Goal: Task Accomplishment & Management: Complete application form

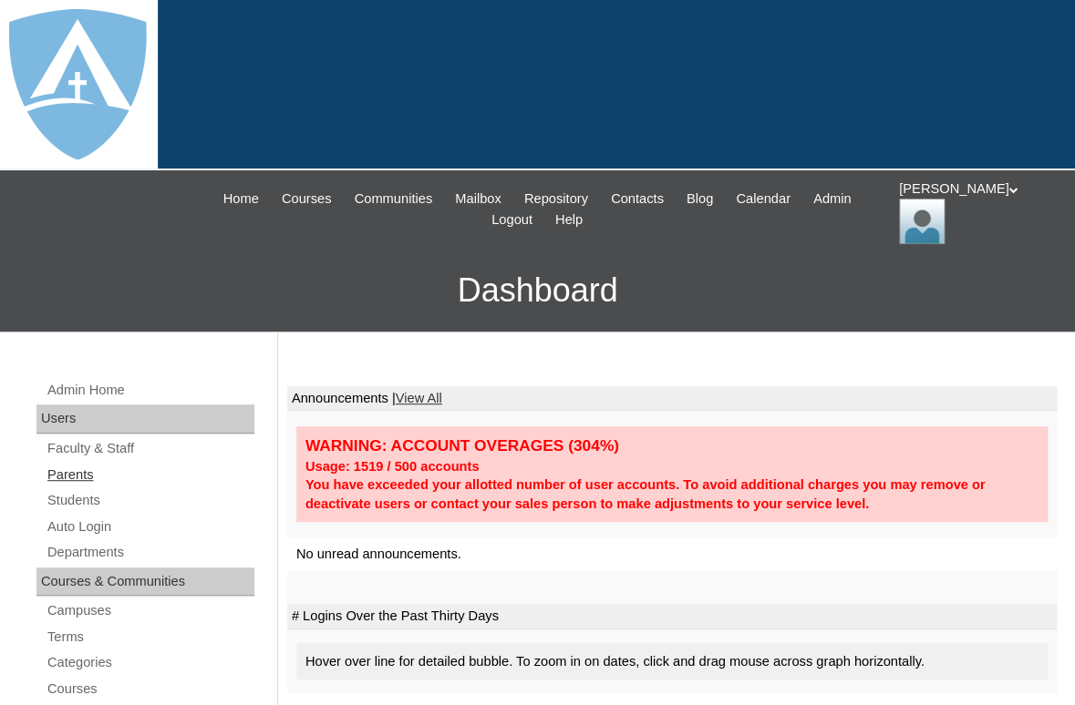
click at [81, 471] on link "Parents" at bounding box center [150, 475] width 209 height 23
click at [81, 498] on link "Students" at bounding box center [150, 500] width 209 height 23
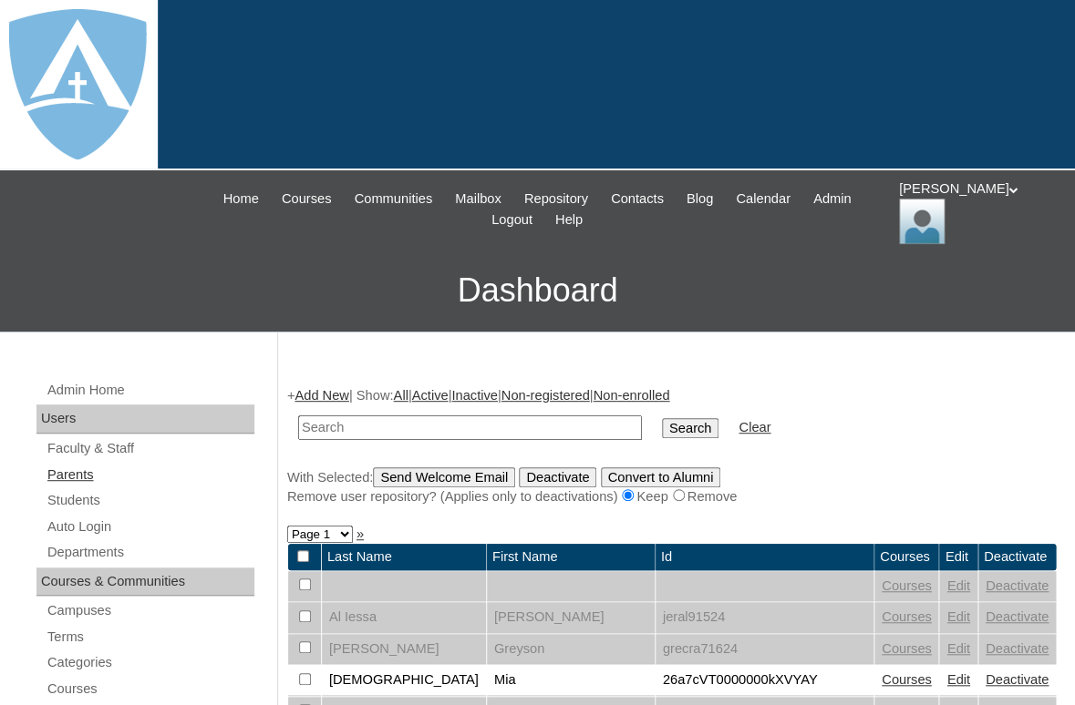
click at [66, 471] on link "Parents" at bounding box center [150, 475] width 209 height 23
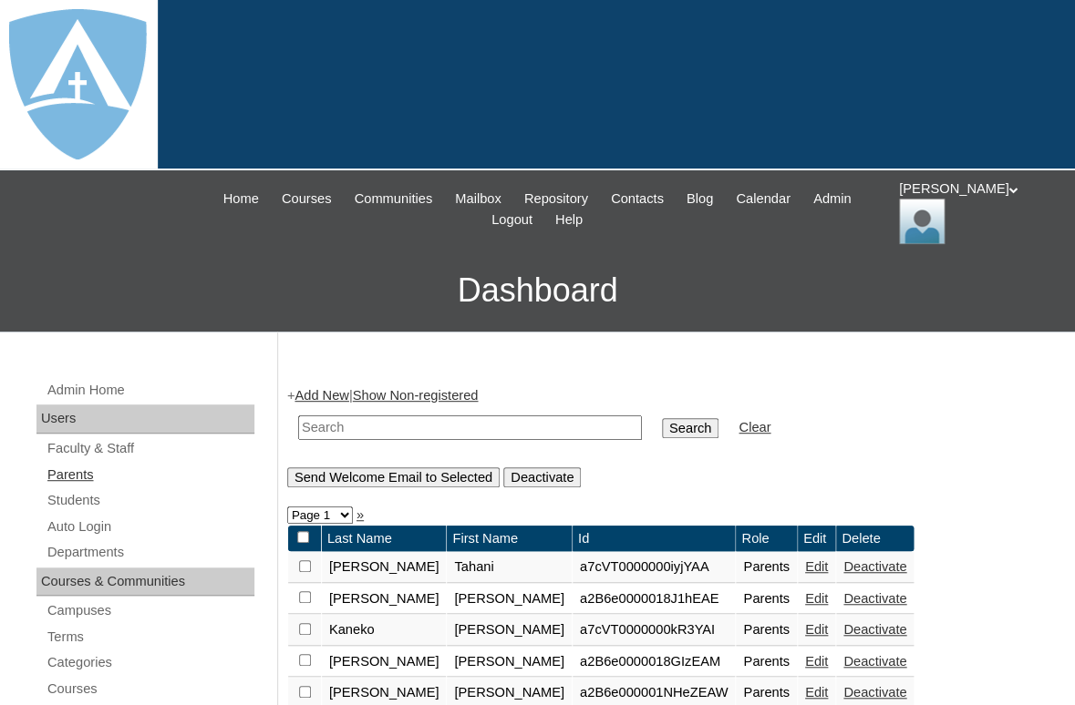
click at [77, 469] on link "Parents" at bounding box center [150, 475] width 209 height 23
click at [72, 469] on link "Parents" at bounding box center [150, 475] width 209 height 23
click at [317, 393] on link "Add New" at bounding box center [321, 395] width 54 height 15
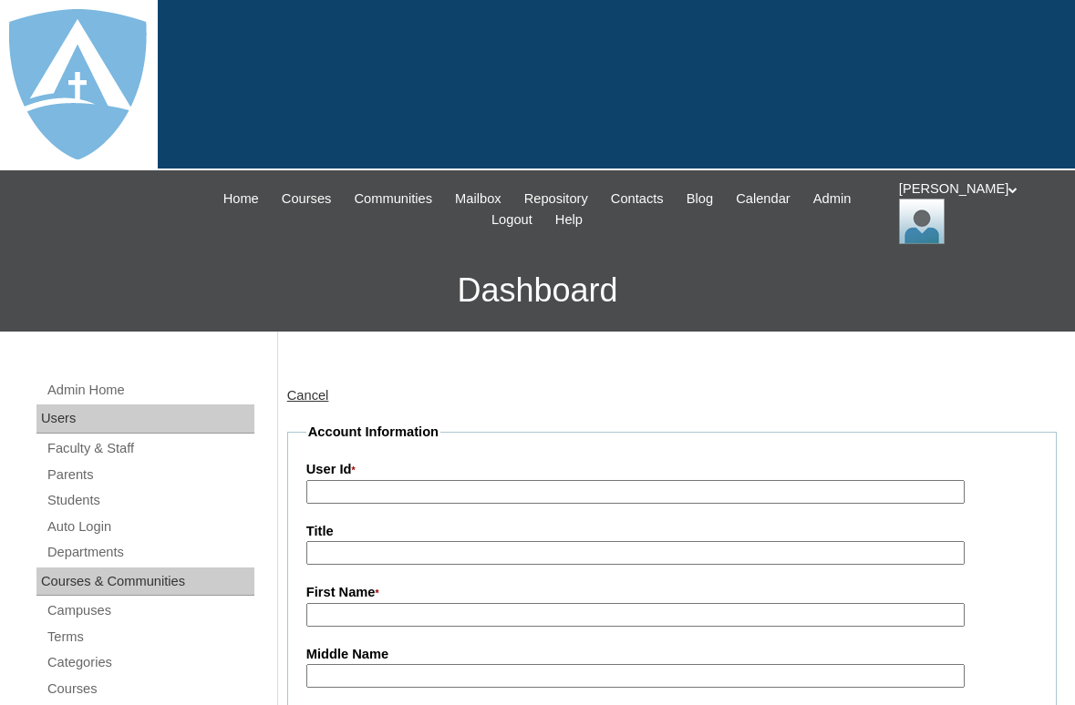
click at [342, 603] on input "First Name *" at bounding box center [635, 615] width 658 height 25
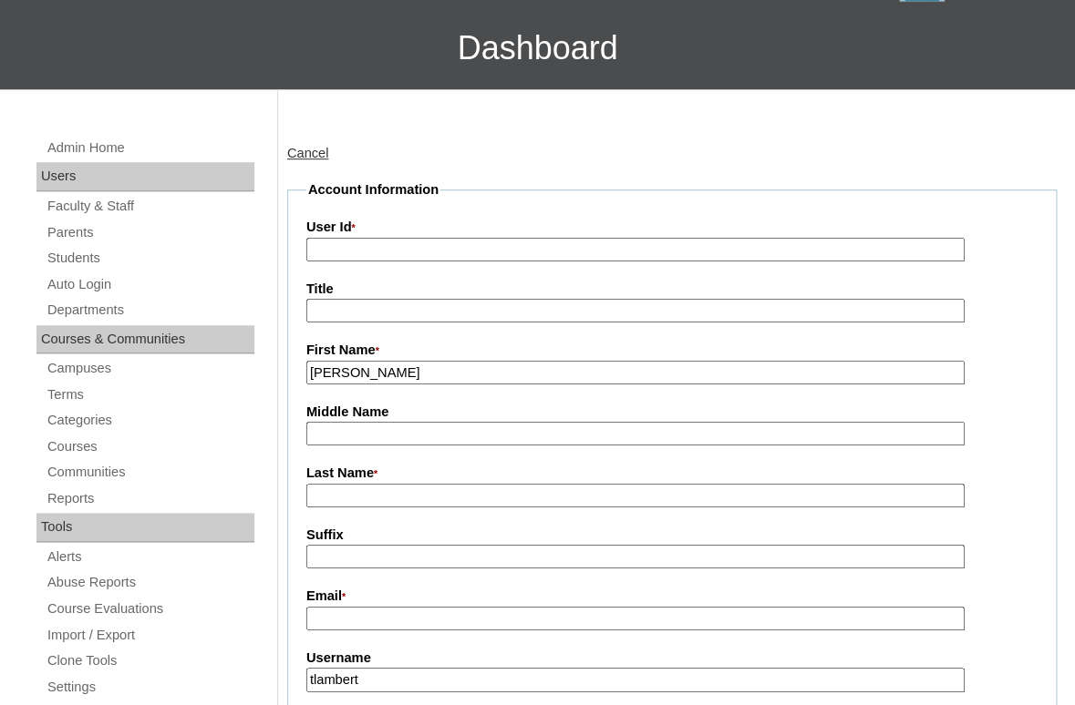
drag, startPoint x: 363, startPoint y: 369, endPoint x: 460, endPoint y: 369, distance: 97.5
click at [460, 369] on input "Pascual Jones" at bounding box center [635, 373] width 658 height 25
type input "Pascual"
click at [361, 499] on input "Last Name *" at bounding box center [635, 496] width 658 height 25
paste input "Jones"
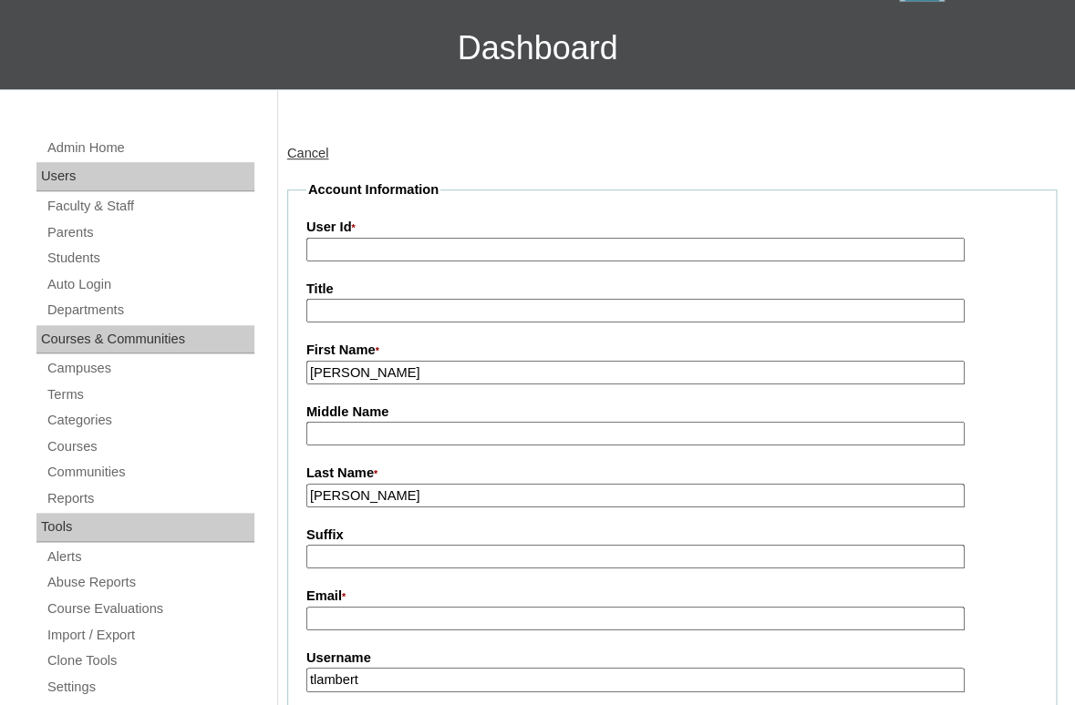
type input "Jones"
click at [364, 560] on input "Suffix" at bounding box center [635, 557] width 658 height 25
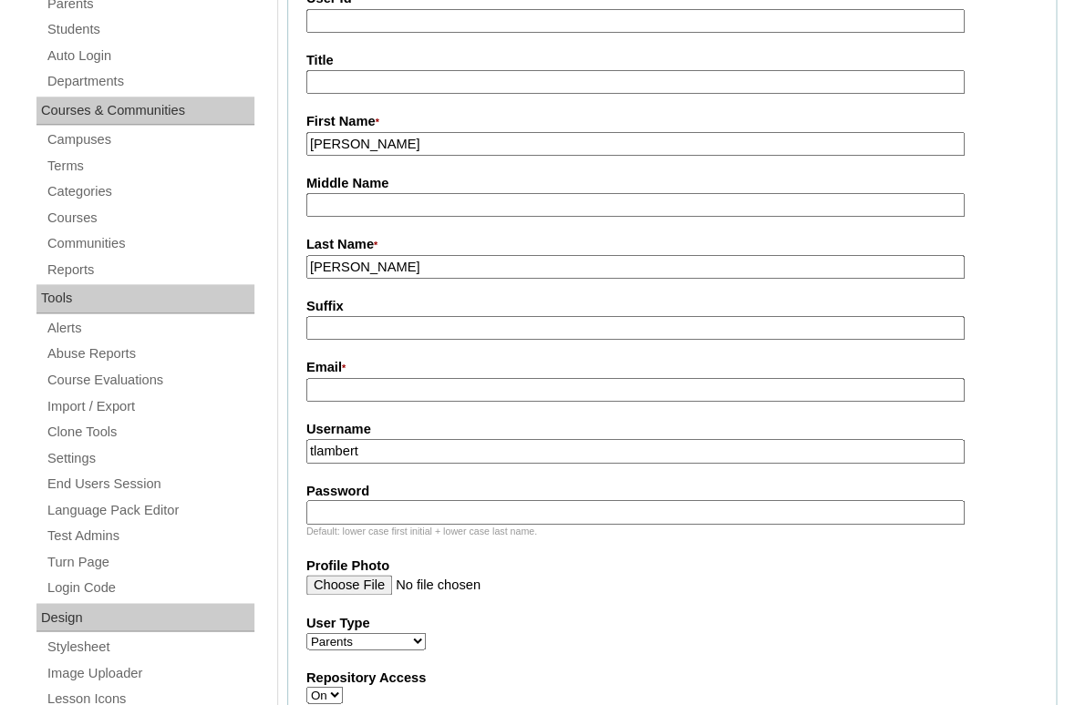
scroll to position [557, 0]
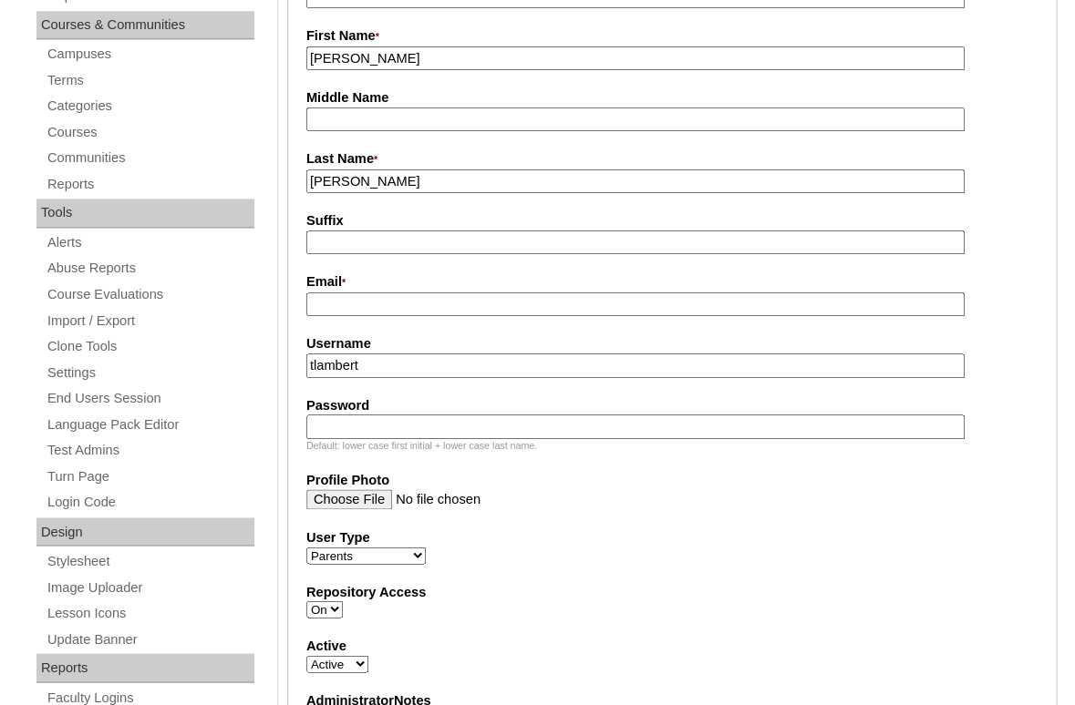
click at [421, 298] on input "Email *" at bounding box center [635, 305] width 658 height 25
paste input "papijones70@gmail.com"
type input "papijones70@gmail.com"
click at [415, 367] on input "tlambert" at bounding box center [635, 366] width 658 height 25
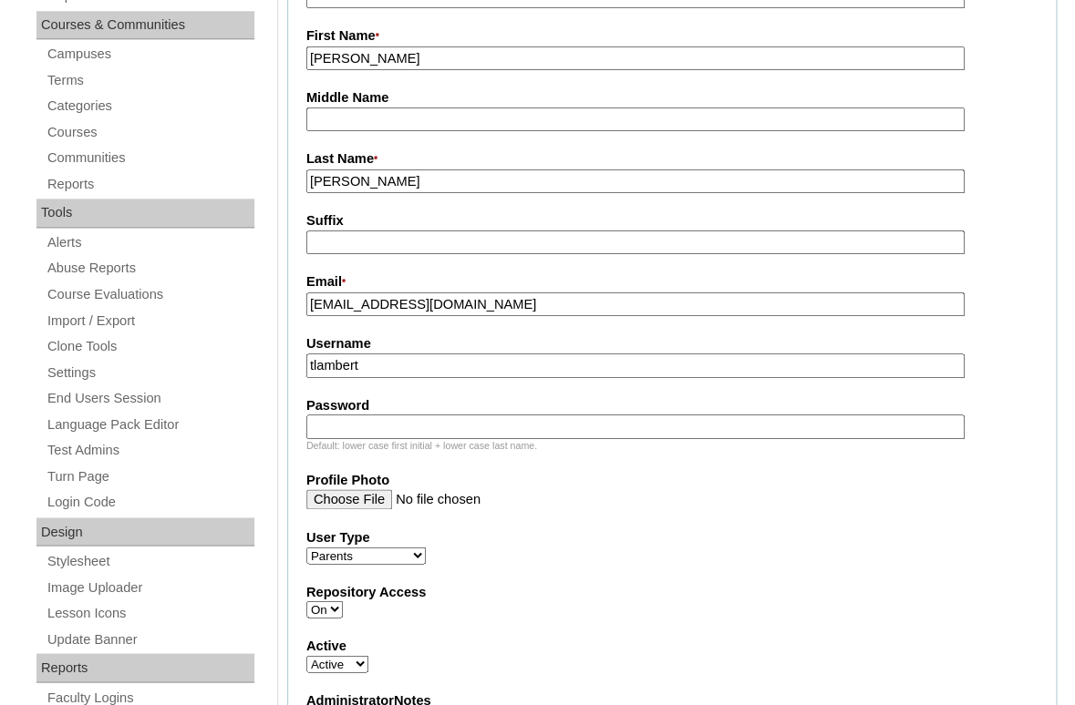
paste input "papijones70@gmail.com"
type input "papijones70@gmail.com"
click at [379, 421] on input "Password" at bounding box center [635, 427] width 658 height 25
paste input "papijones70@gmail.com"
type input "papijones70@gmail.com"
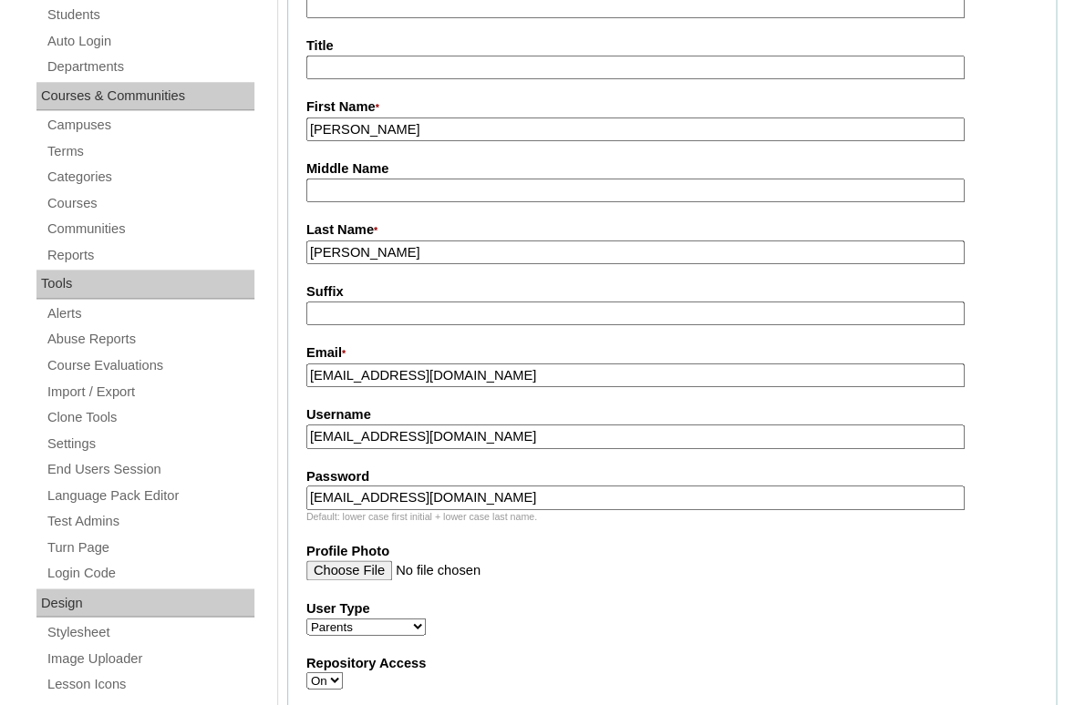
scroll to position [345, 0]
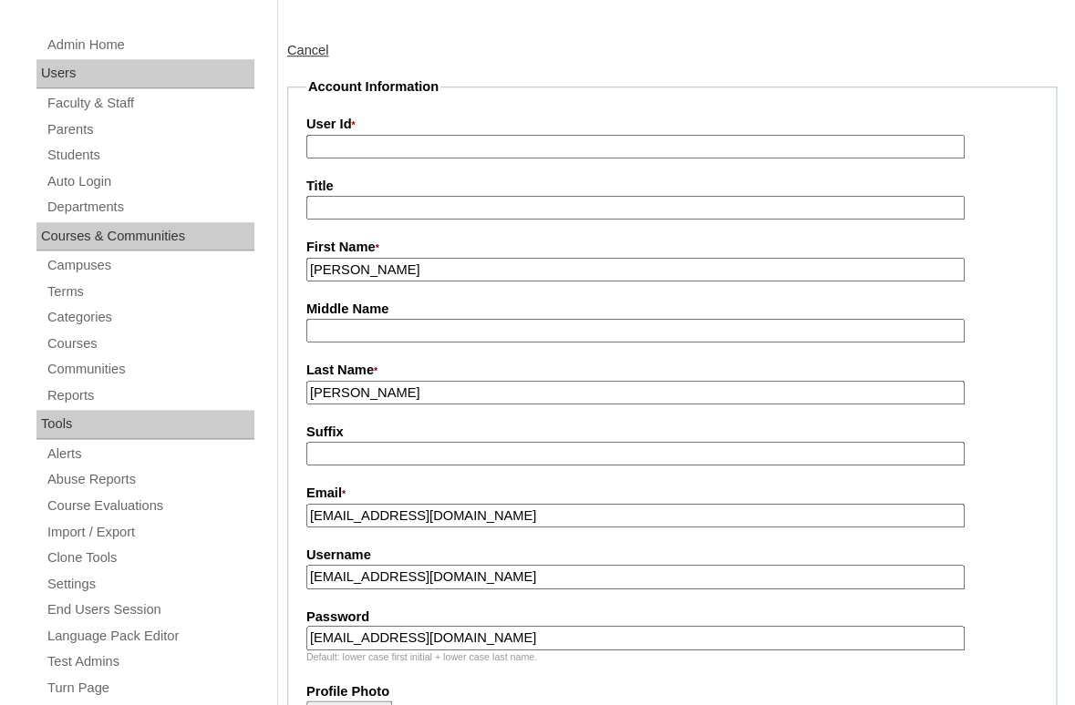
click at [386, 144] on input "User Id *" at bounding box center [635, 147] width 658 height 25
paste input "a7cVT0000000s0PYAQ"
type input "a7cVT0000000s0PYAQ"
click at [417, 102] on fieldset "Account Information User Id * a7cVT0000000s0PYAQ Title First Name * Pascual Mid…" at bounding box center [671, 656] width 769 height 1159
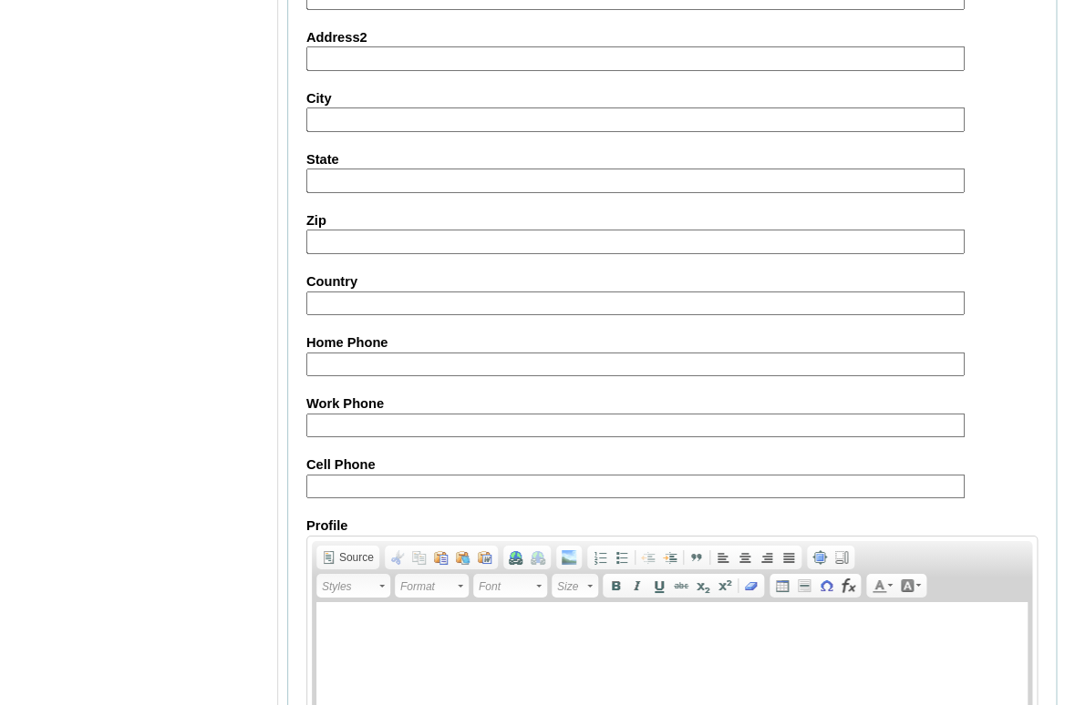
scroll to position [1886, 0]
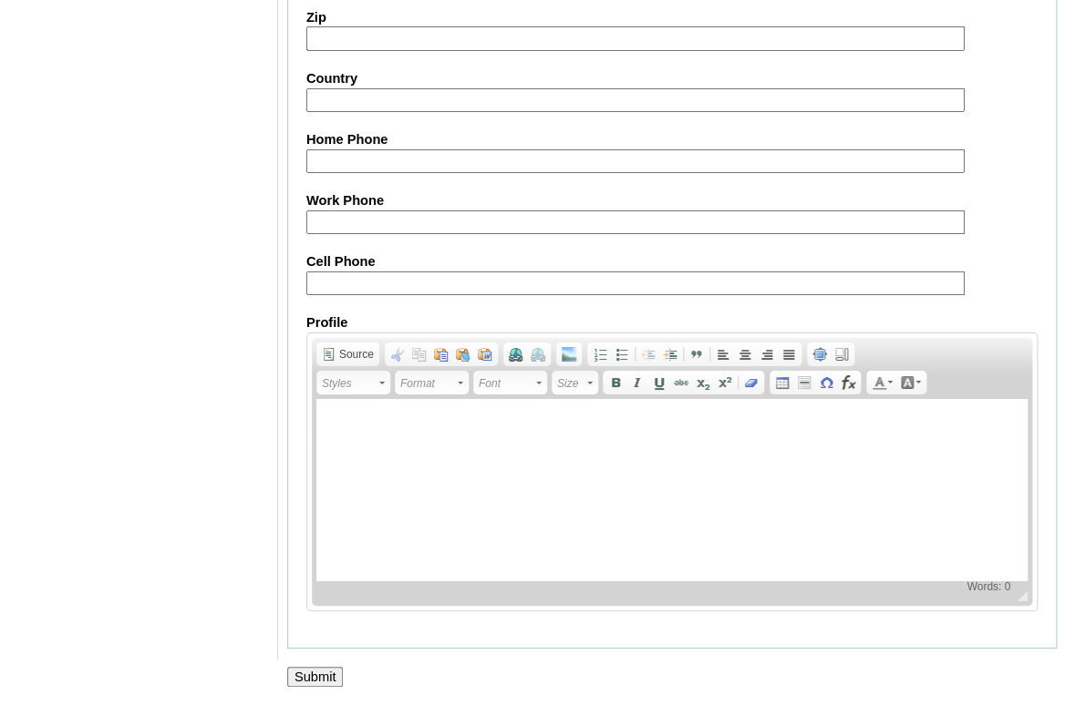
click at [314, 677] on input "Submit" at bounding box center [315, 677] width 57 height 20
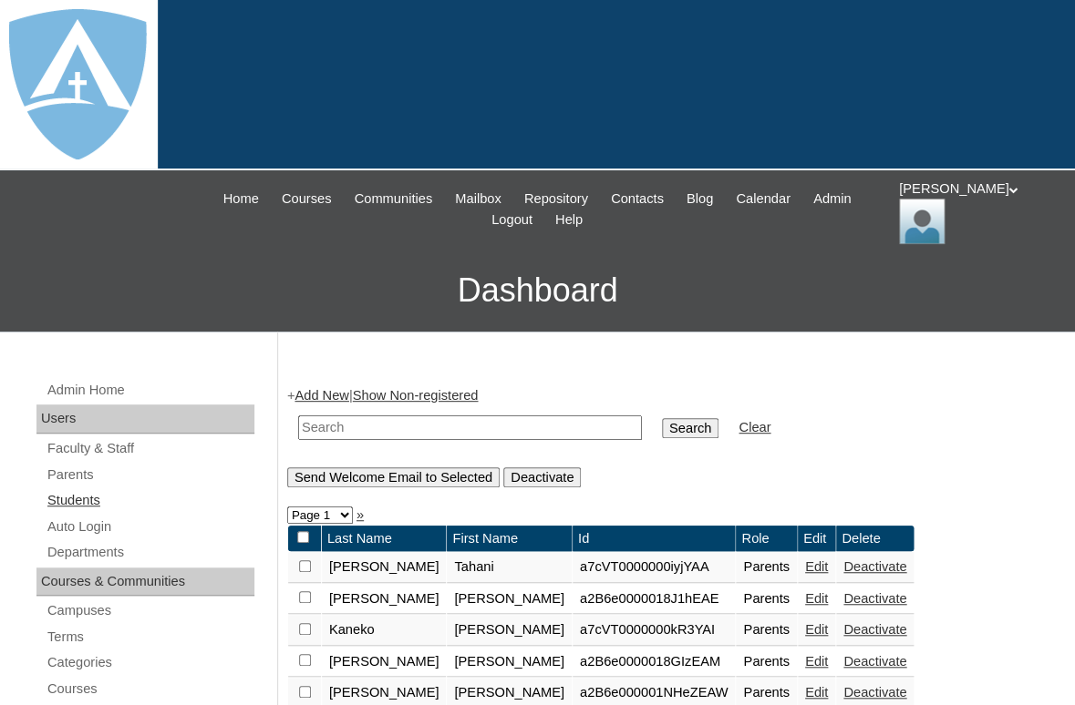
click at [87, 499] on link "Students" at bounding box center [150, 500] width 209 height 23
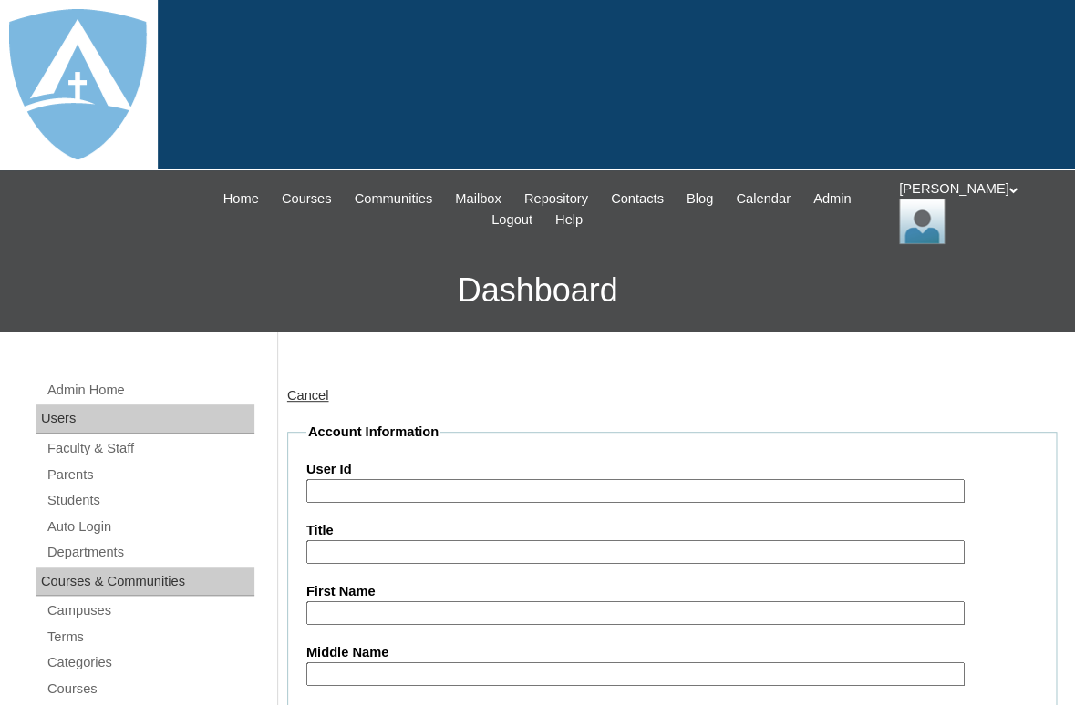
type input "tlambert"
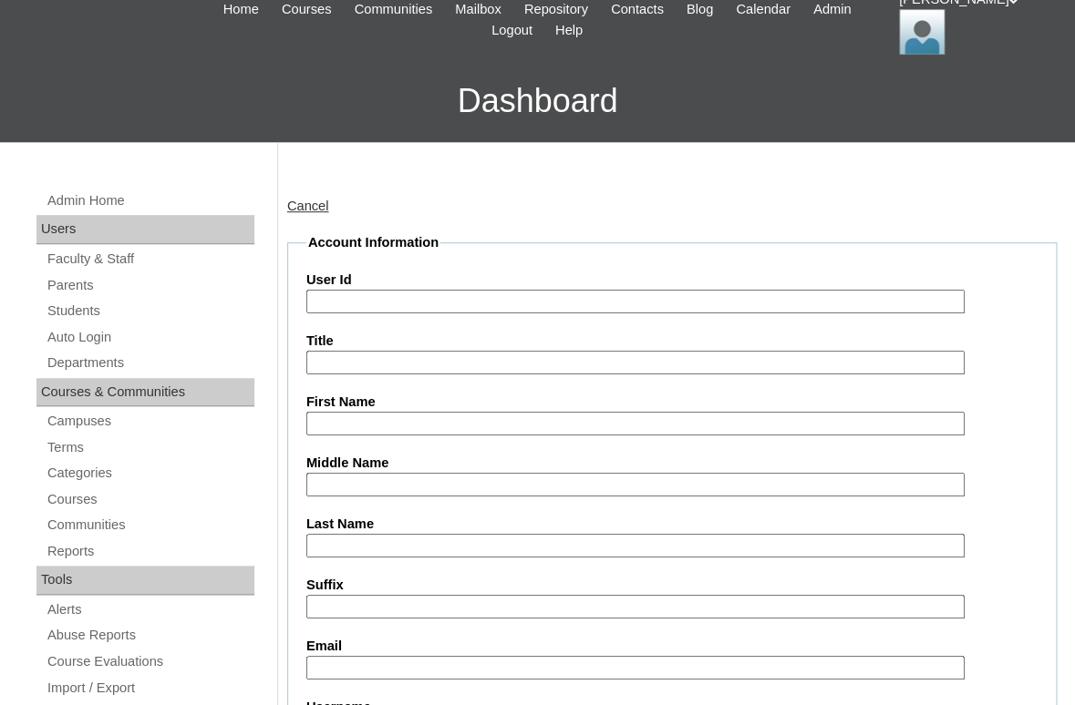
scroll to position [207, 0]
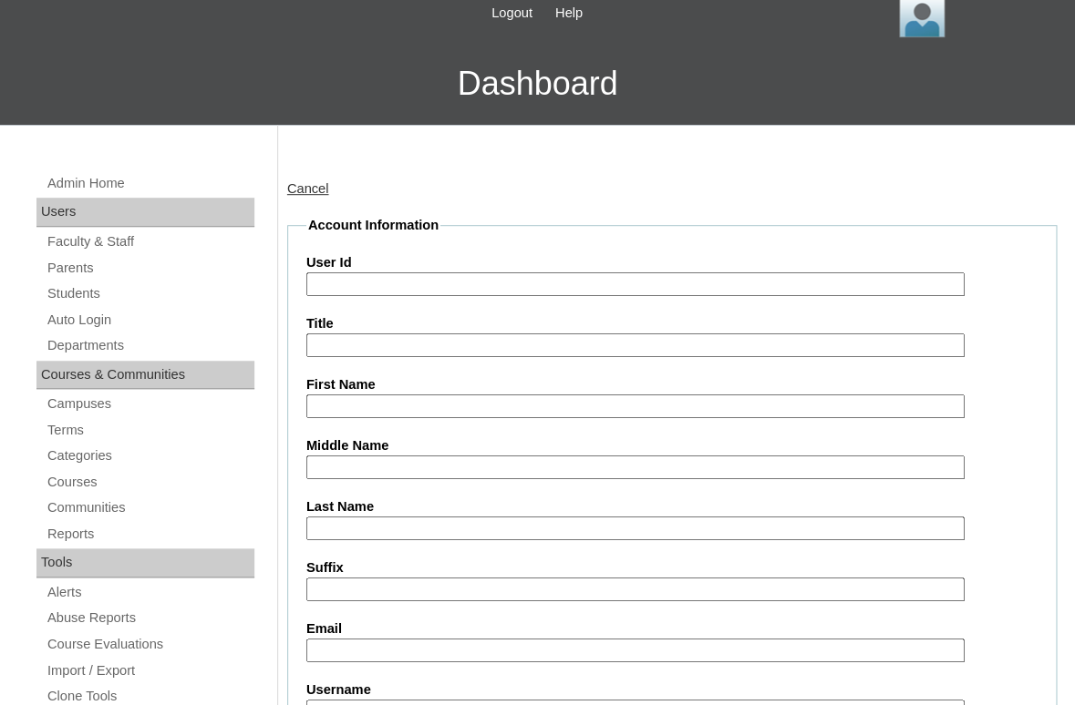
click at [384, 399] on input "First Name" at bounding box center [635, 407] width 658 height 25
paste input "Ezra Jones"
drag, startPoint x: 345, startPoint y: 404, endPoint x: 452, endPoint y: 406, distance: 106.7
click at [452, 406] on input "Ezra Jones" at bounding box center [635, 407] width 658 height 25
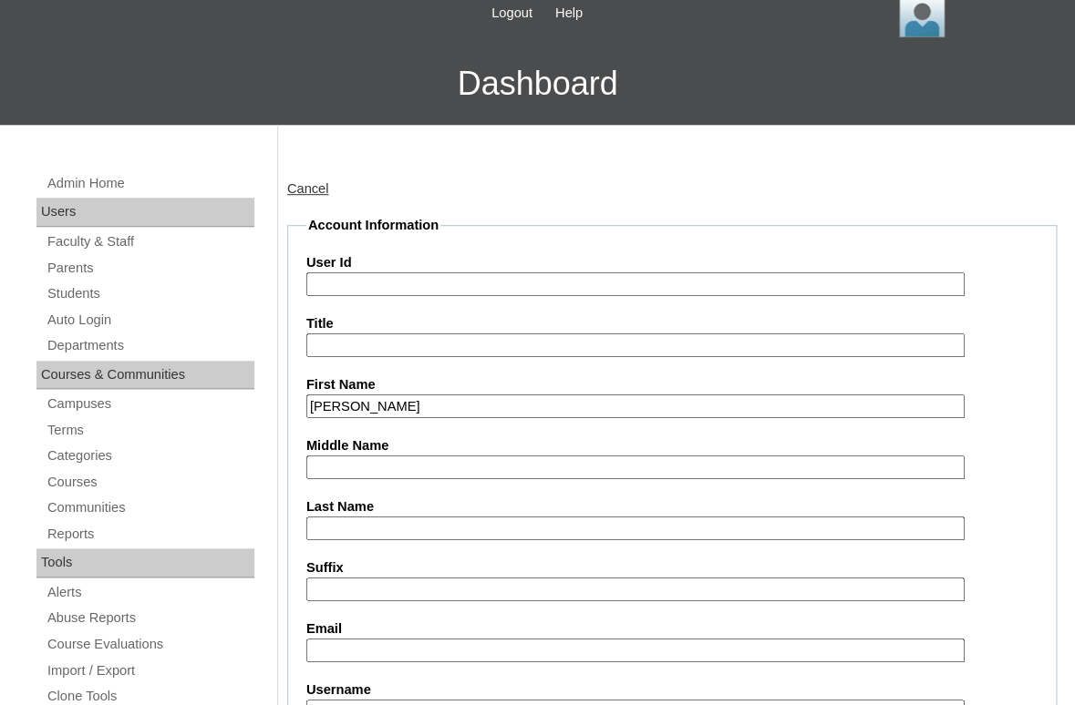
type input "Ezra"
click at [382, 535] on input "Last Name" at bounding box center [635, 529] width 658 height 25
paste input "Jones"
type input "Jones"
click at [344, 587] on input "Suffix" at bounding box center [635, 590] width 658 height 25
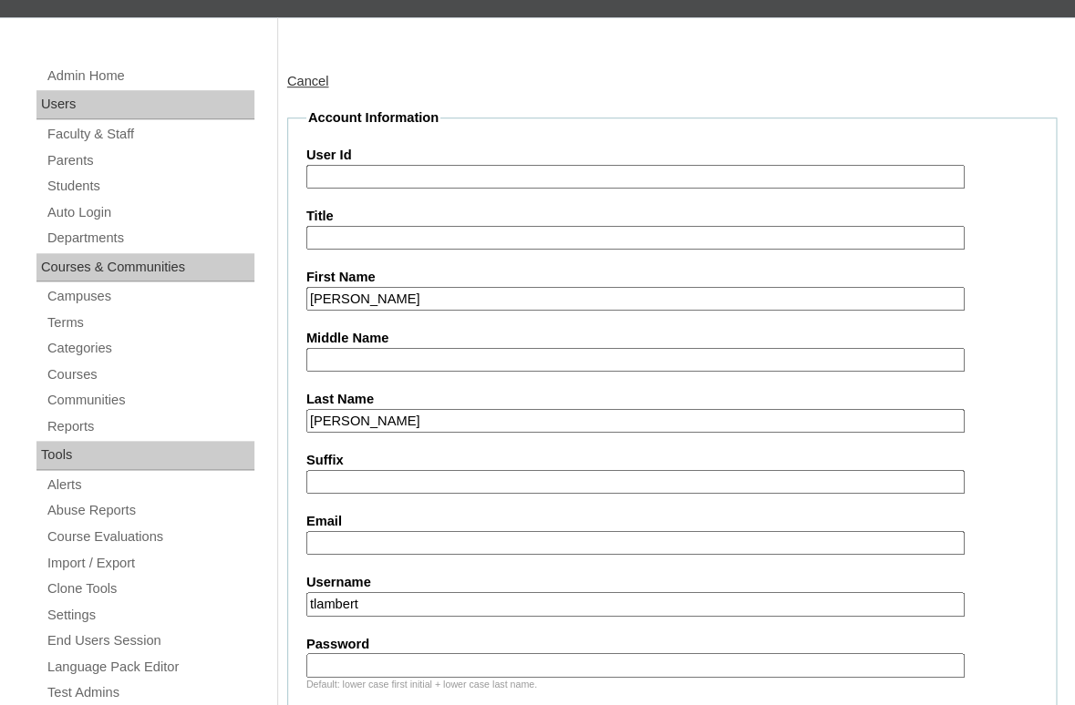
scroll to position [341, 0]
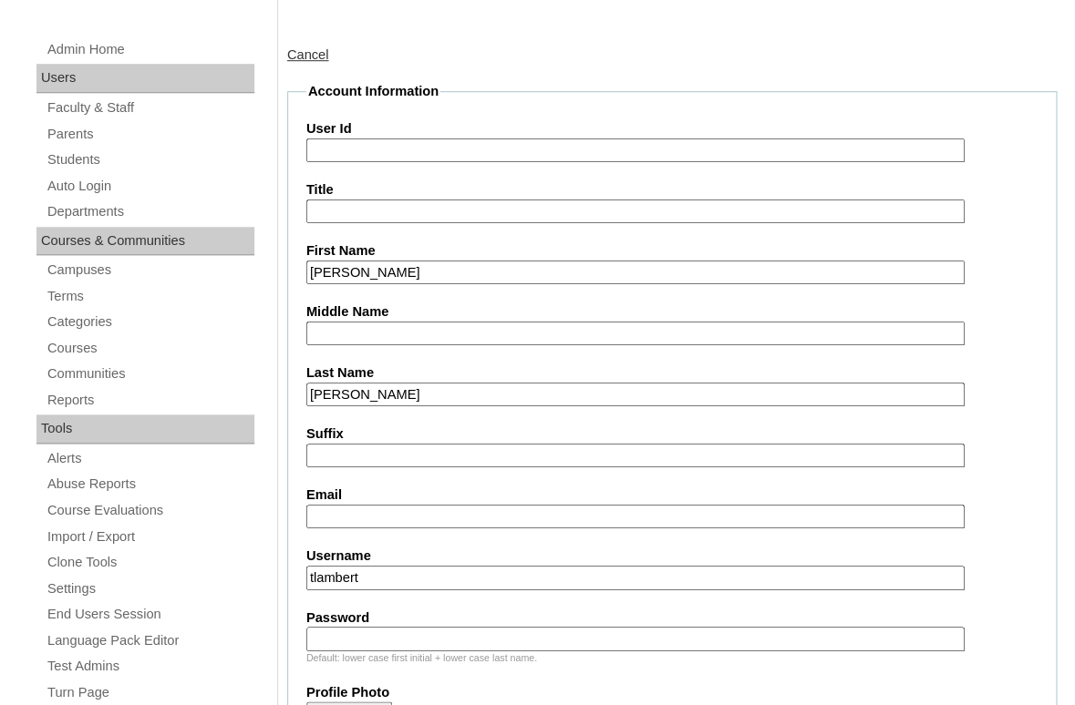
click at [379, 511] on input "Email" at bounding box center [635, 517] width 658 height 25
paste input "papijones70@gmail.com"
type input "papijones70@gmail.com"
click at [414, 574] on input "tlambert" at bounding box center [635, 578] width 658 height 25
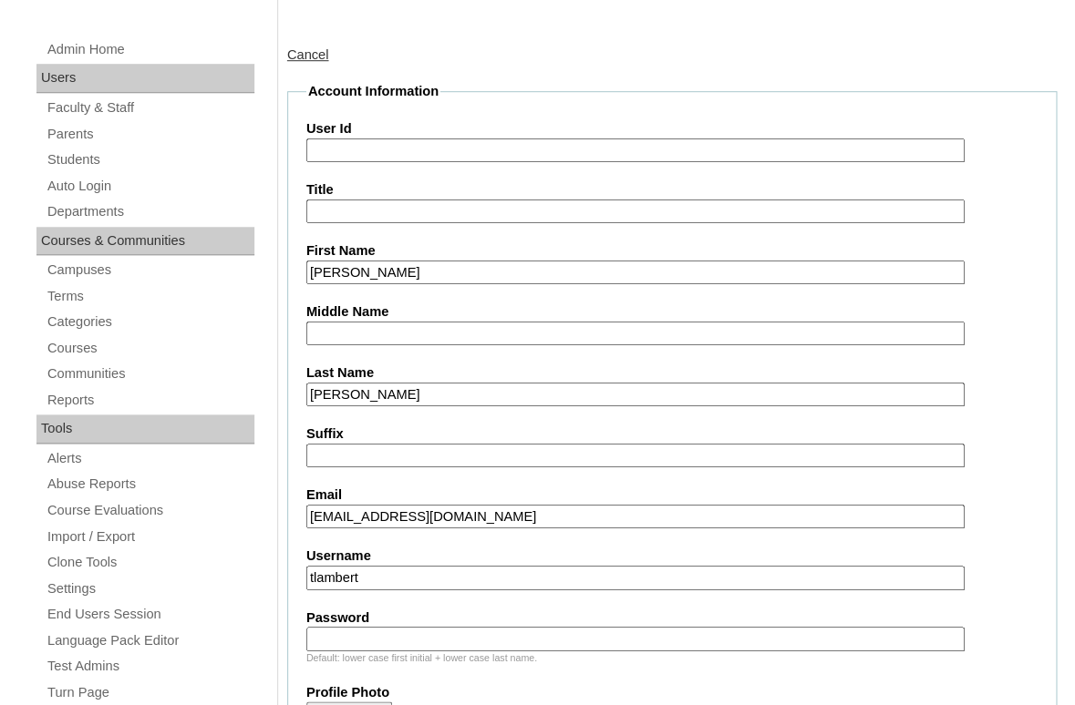
click at [414, 574] on input "tlambert" at bounding box center [635, 578] width 658 height 25
paste input "ezra.jones@enlightiumstudent.com"
type input "ezra.jones@enlightiumstudent.com"
click at [386, 617] on label "Password" at bounding box center [671, 618] width 731 height 19
click at [386, 627] on input "Password" at bounding box center [635, 639] width 658 height 25
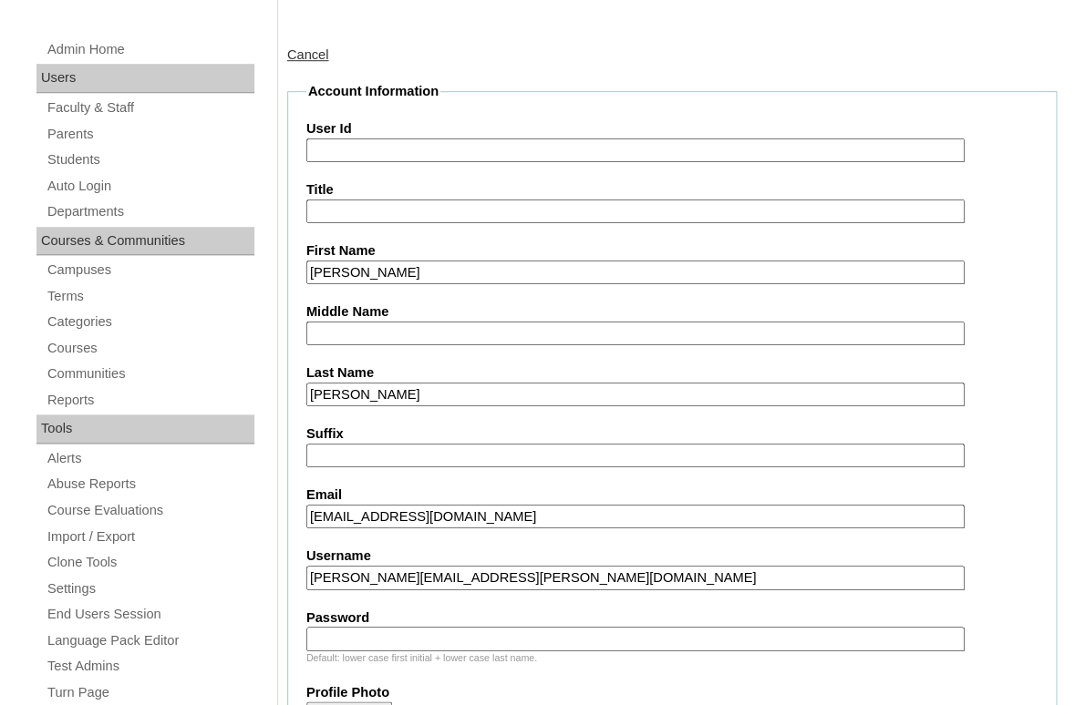
paste input "ezra.jones@enlightiumstudent.com"
type input "ezra.jones@enlightiumstudent.com"
click at [384, 146] on input "User Id" at bounding box center [635, 151] width 658 height 25
paste input "ezra.jones@enlightiumstudent.com"
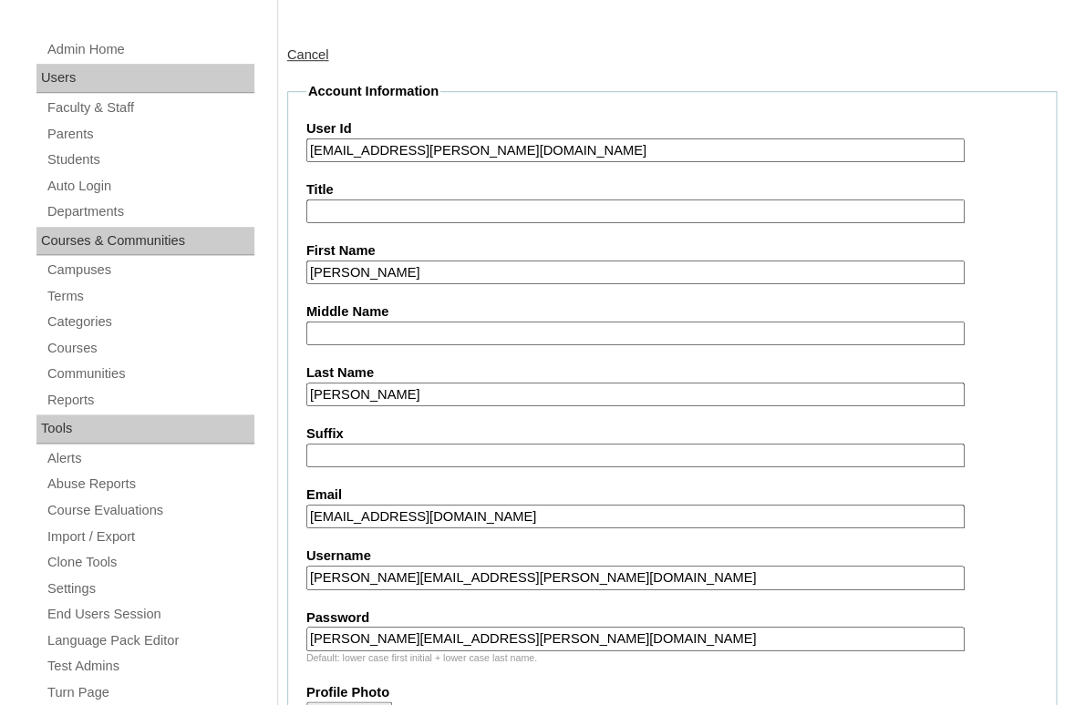
type input "26ezra.jones@enlightiumstudent.com"
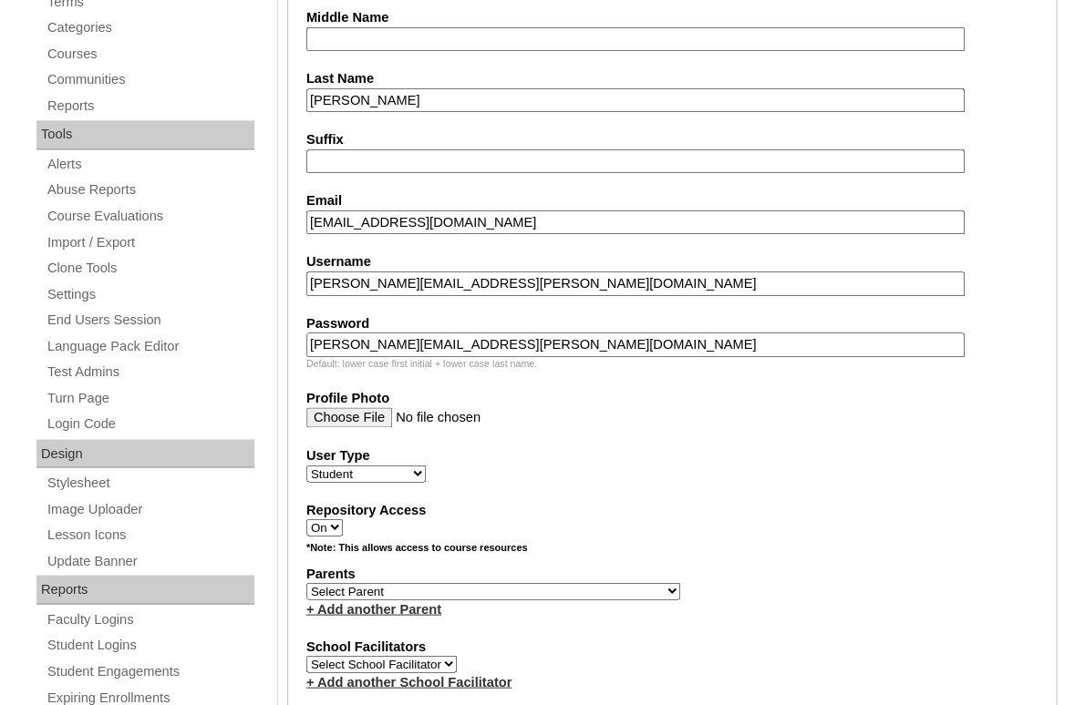
scroll to position [672, 0]
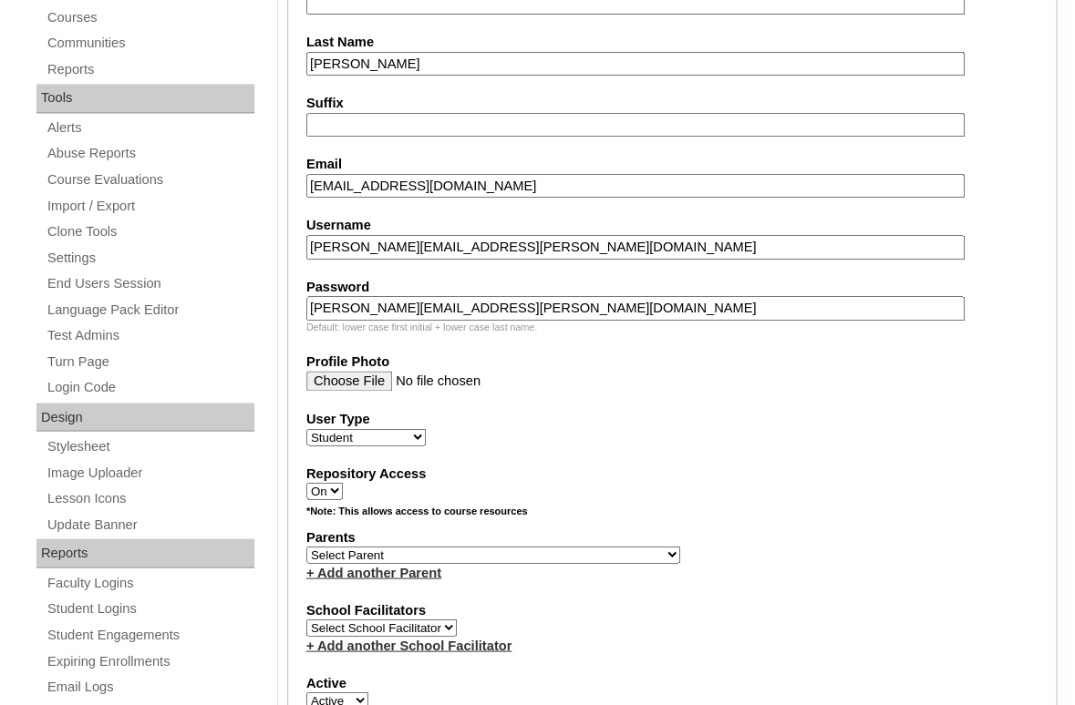
click at [306, 546] on select "Select Parent Abbas, Tahani Garcia, Rosa Kaneko, Chad Labourdette, Jessica Nich…" at bounding box center [493, 554] width 374 height 17
select select "101646"
click option "Jones, Pascual" at bounding box center [0, 0] width 0 height 0
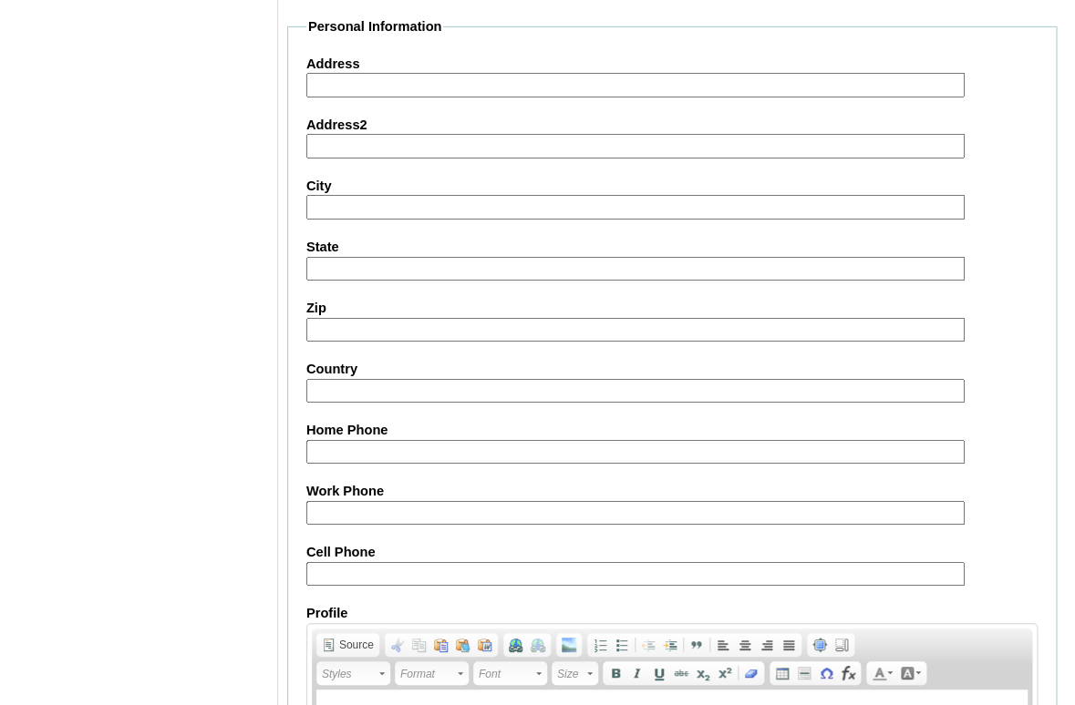
scroll to position [2212, 0]
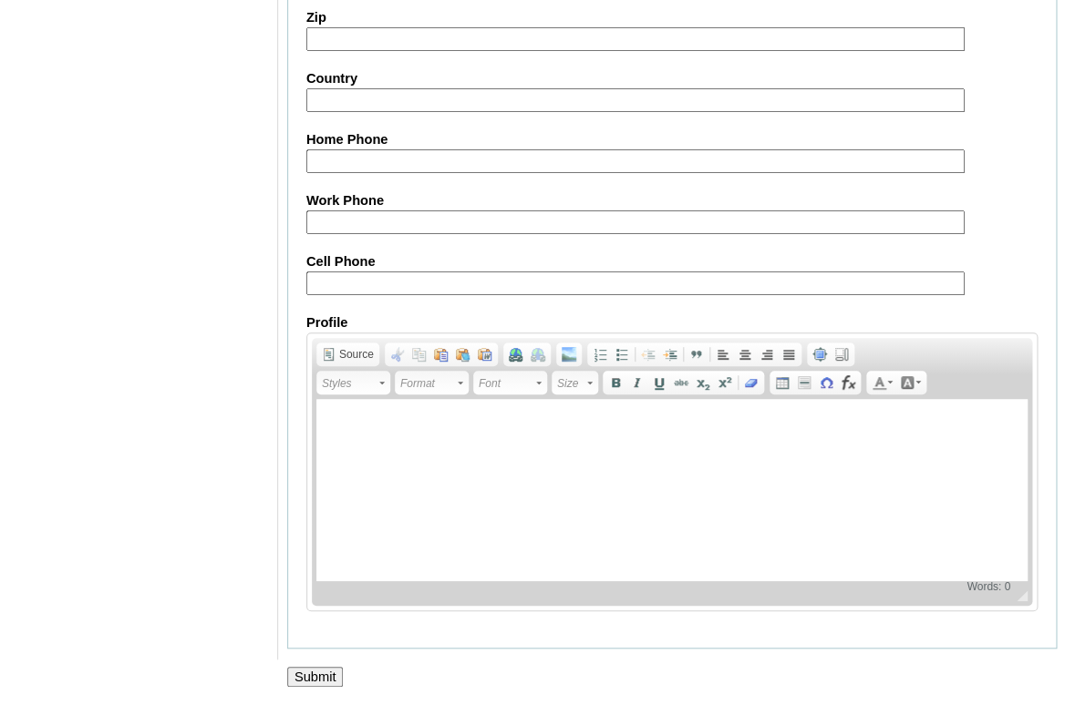
click at [298, 674] on input "Submit" at bounding box center [315, 677] width 57 height 20
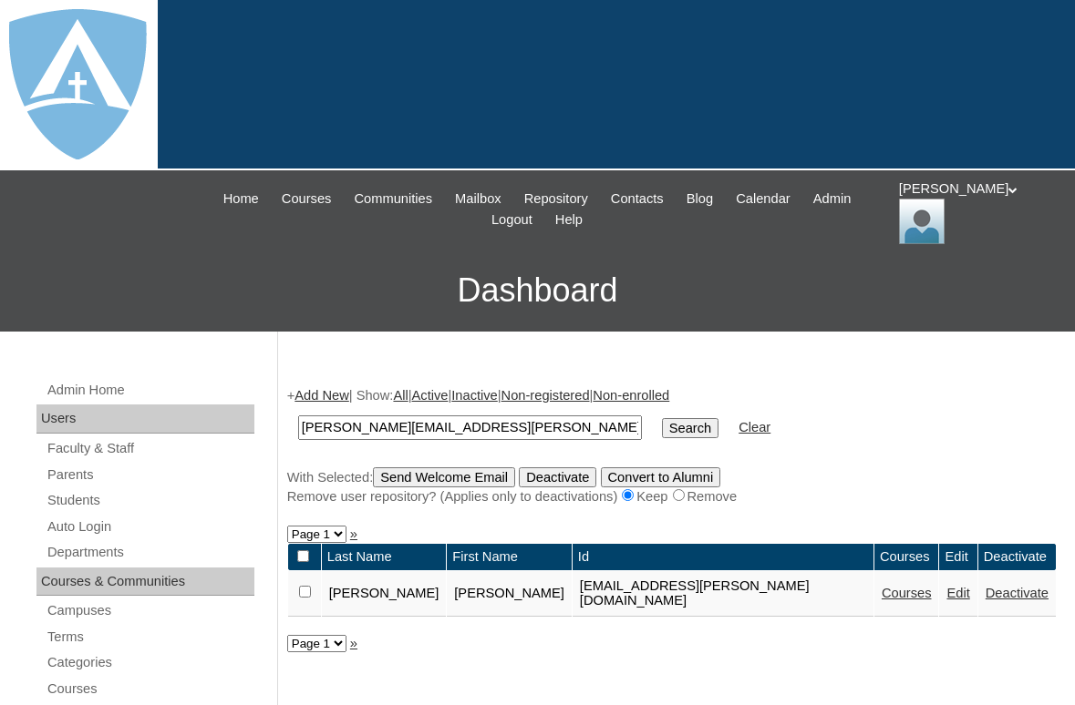
click at [881, 592] on link "Courses" at bounding box center [906, 593] width 50 height 15
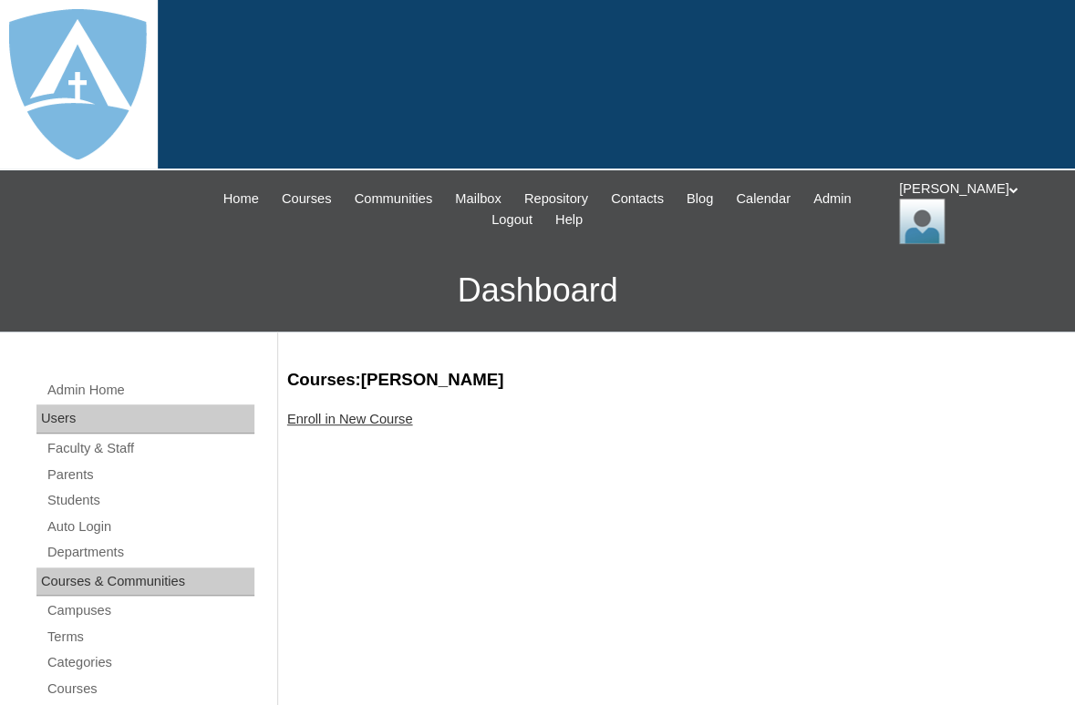
click at [372, 416] on link "Enroll in New Course" at bounding box center [350, 419] width 126 height 15
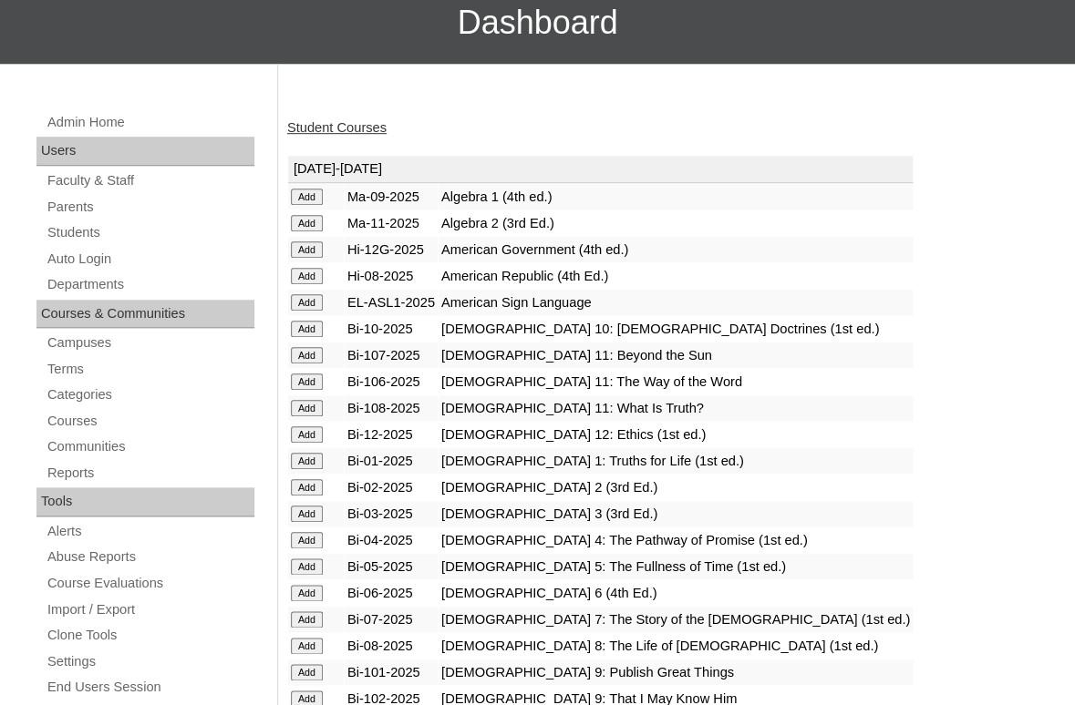
scroll to position [409, 0]
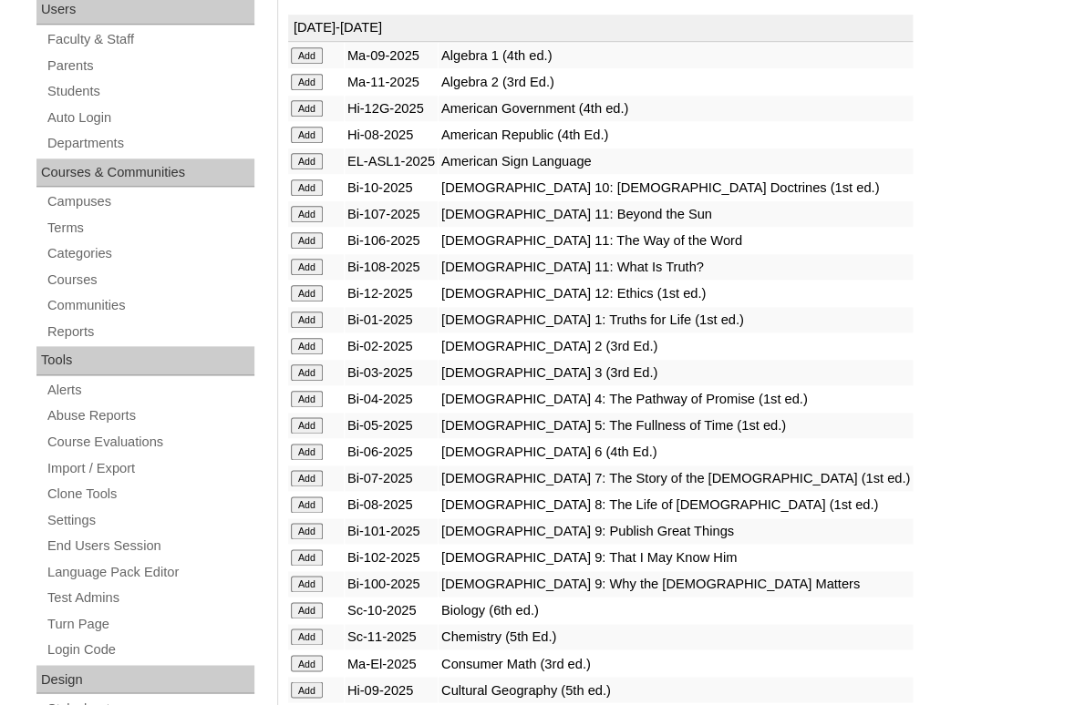
click at [308, 349] on input "Add" at bounding box center [307, 346] width 32 height 16
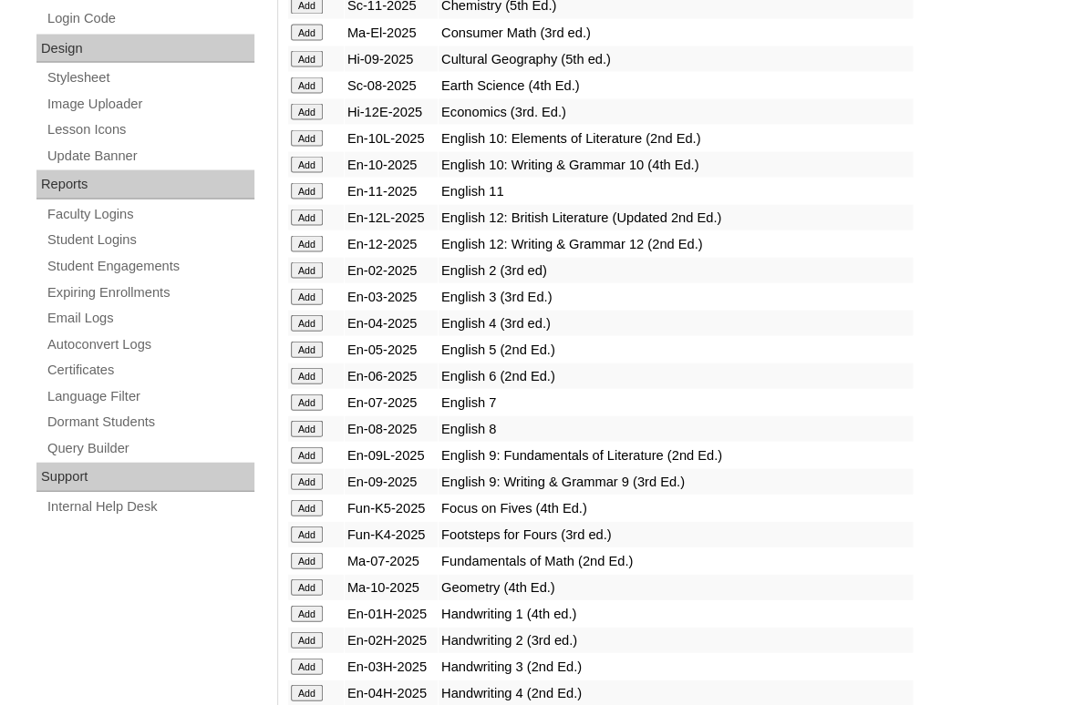
scroll to position [1058, 0]
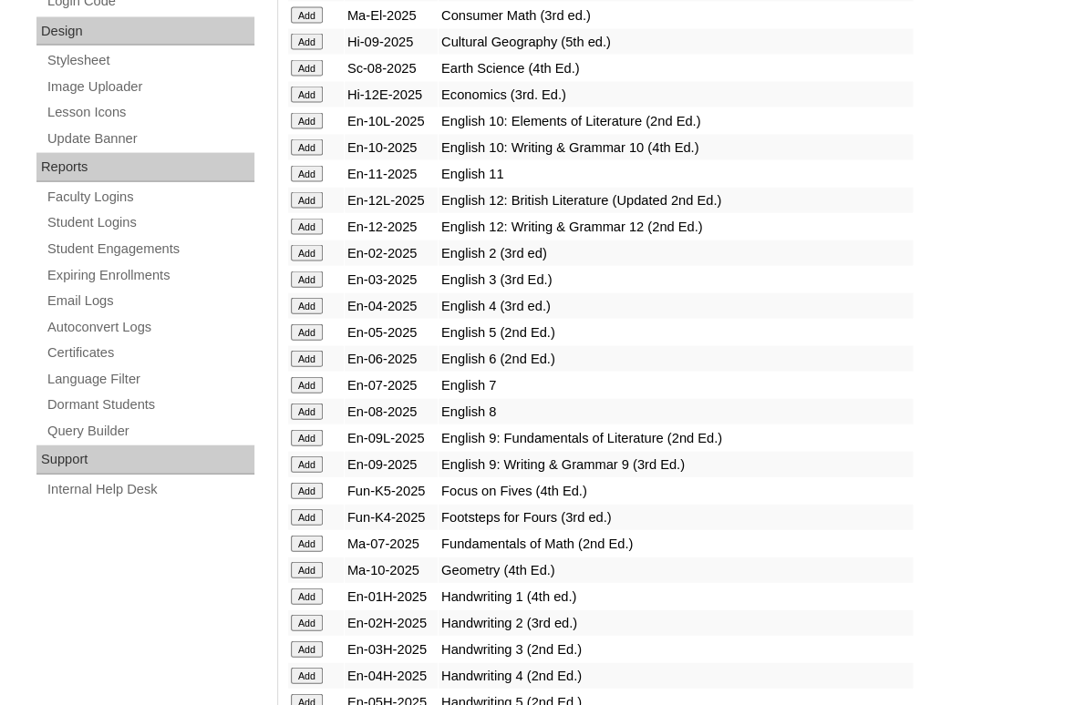
click at [304, 261] on input "Add" at bounding box center [307, 252] width 32 height 16
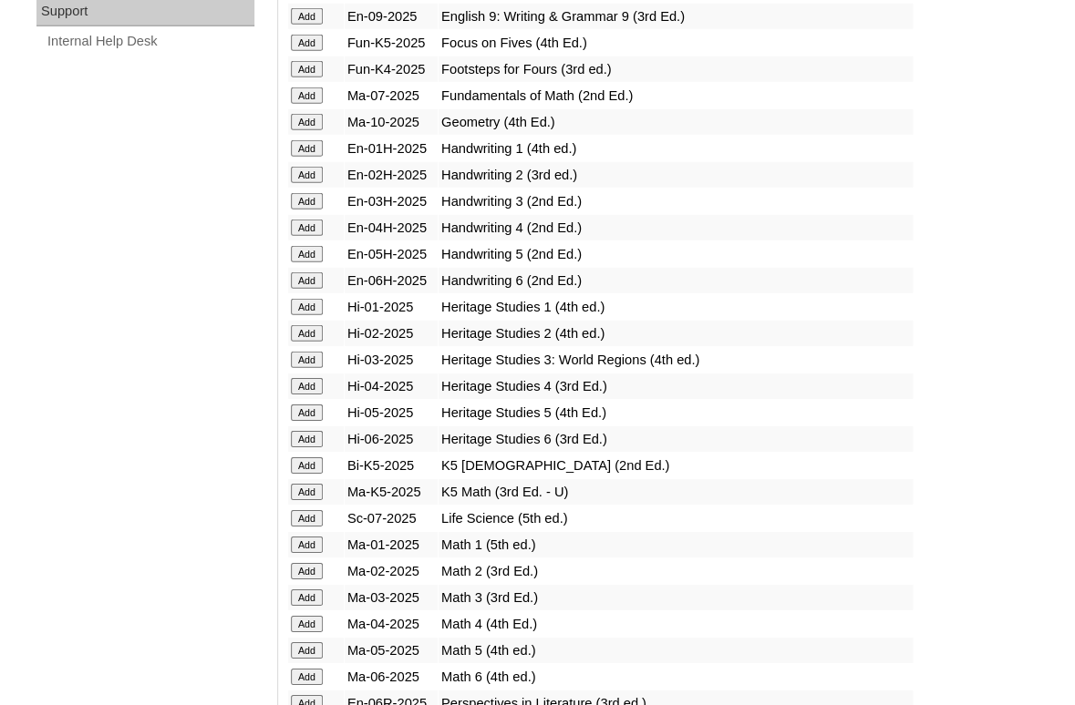
scroll to position [1508, 0]
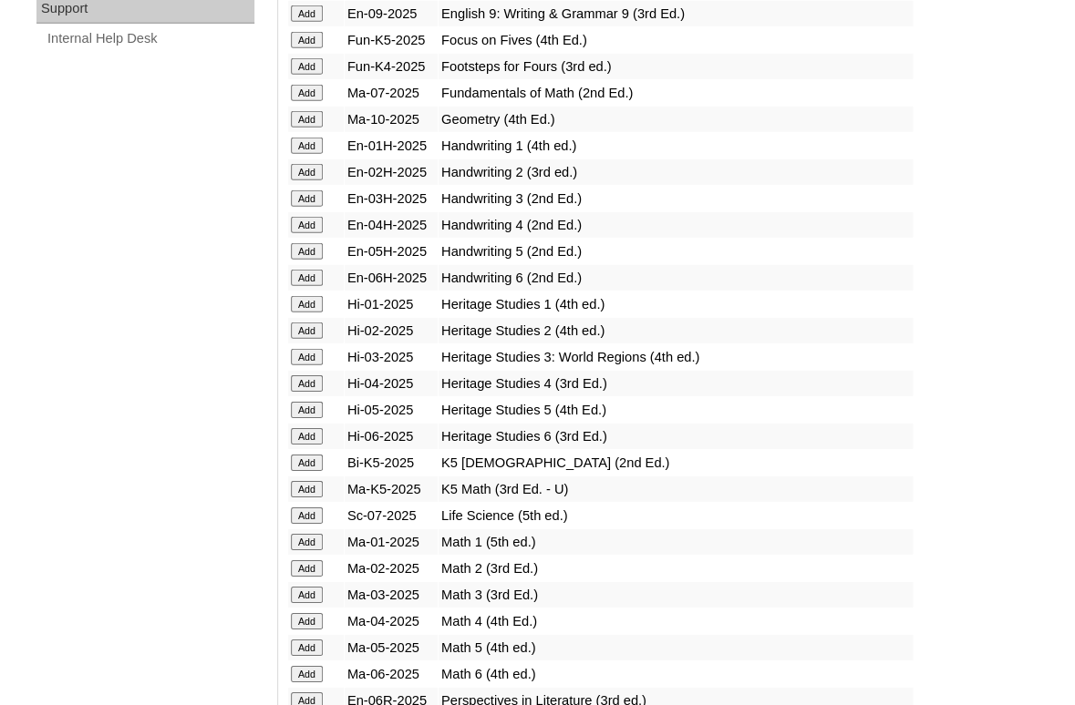
click at [292, 339] on input "Add" at bounding box center [307, 331] width 32 height 16
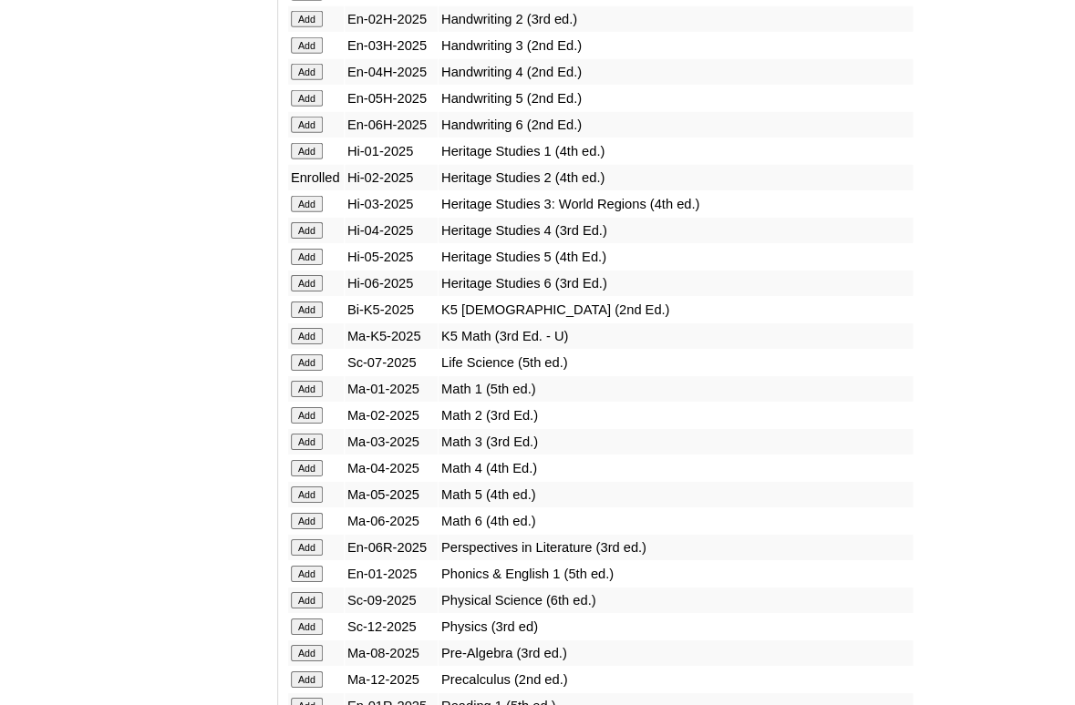
scroll to position [1772, 0]
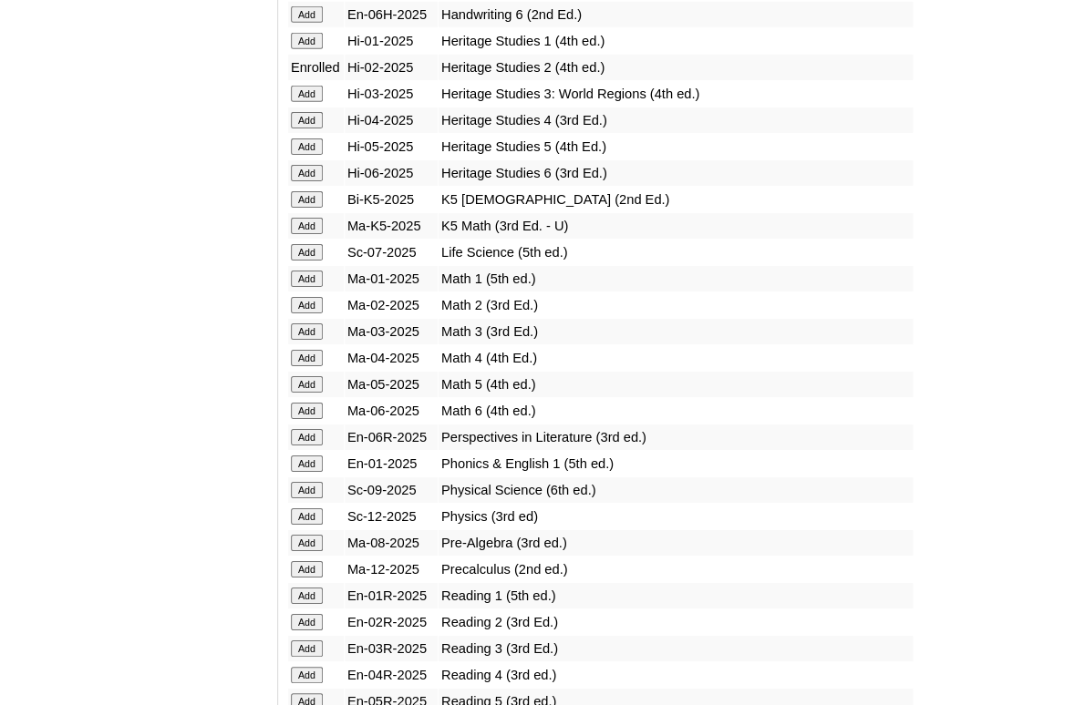
click at [304, 314] on input "Add" at bounding box center [307, 305] width 32 height 16
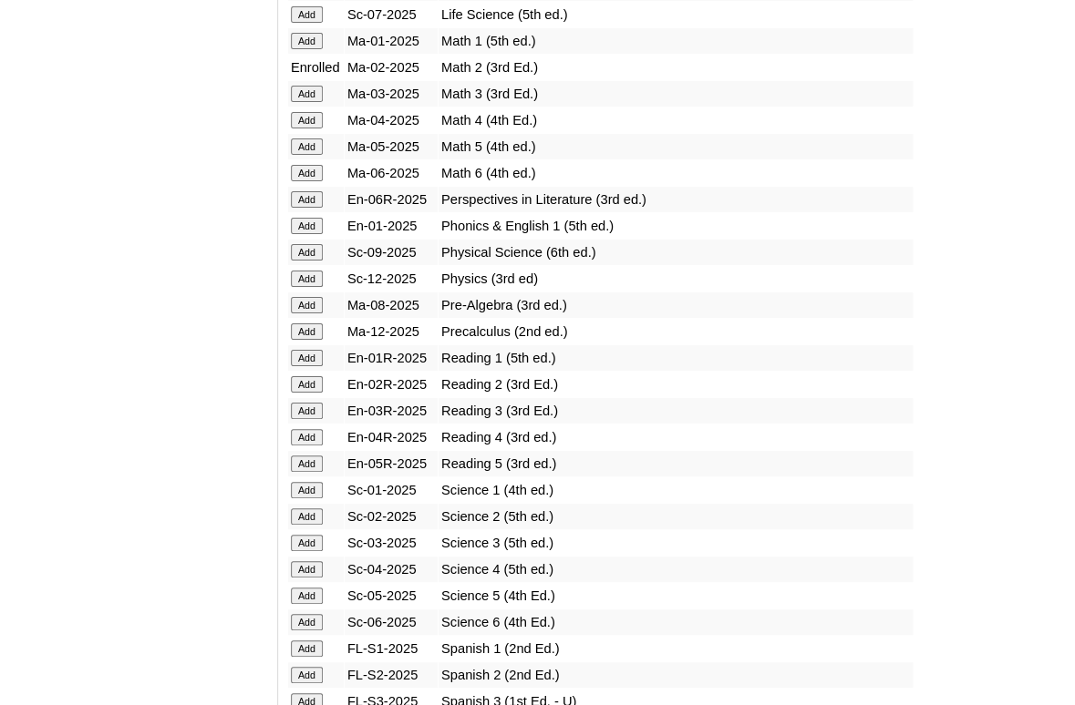
scroll to position [2061, 0]
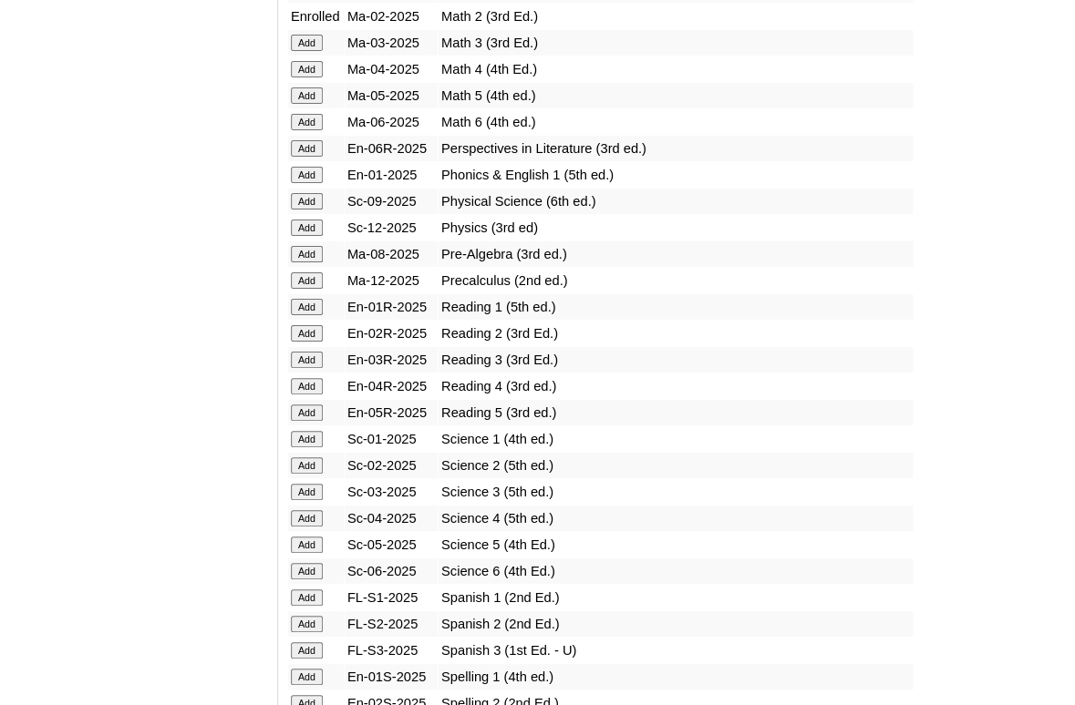
click at [301, 342] on input "Add" at bounding box center [307, 333] width 32 height 16
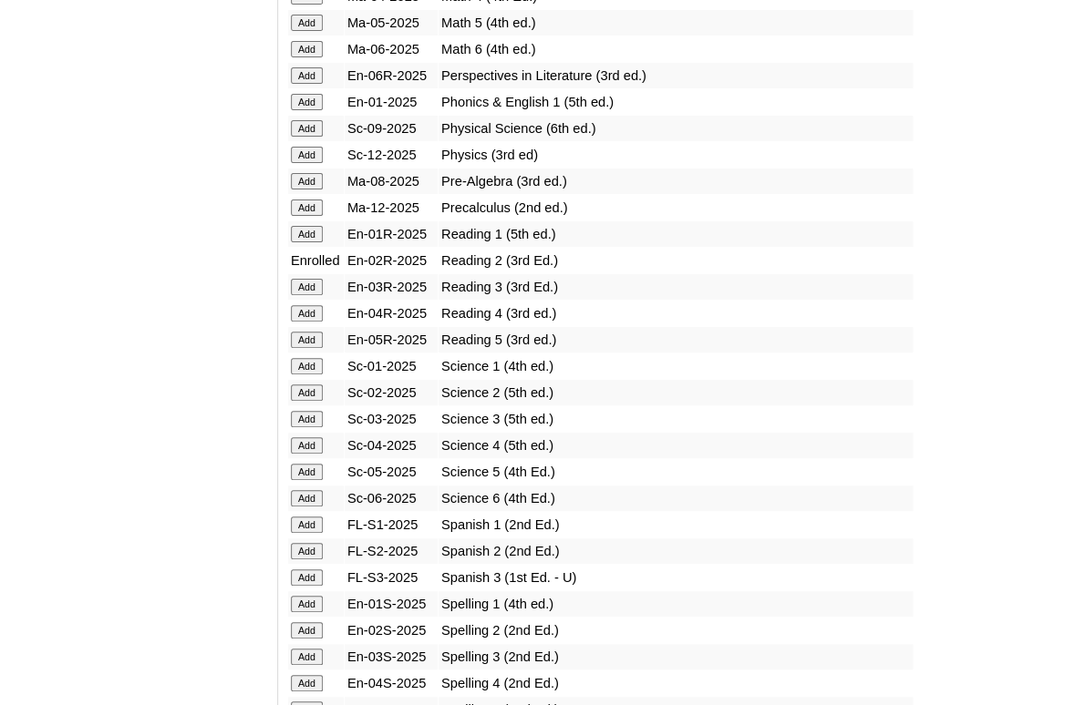
scroll to position [2227, 0]
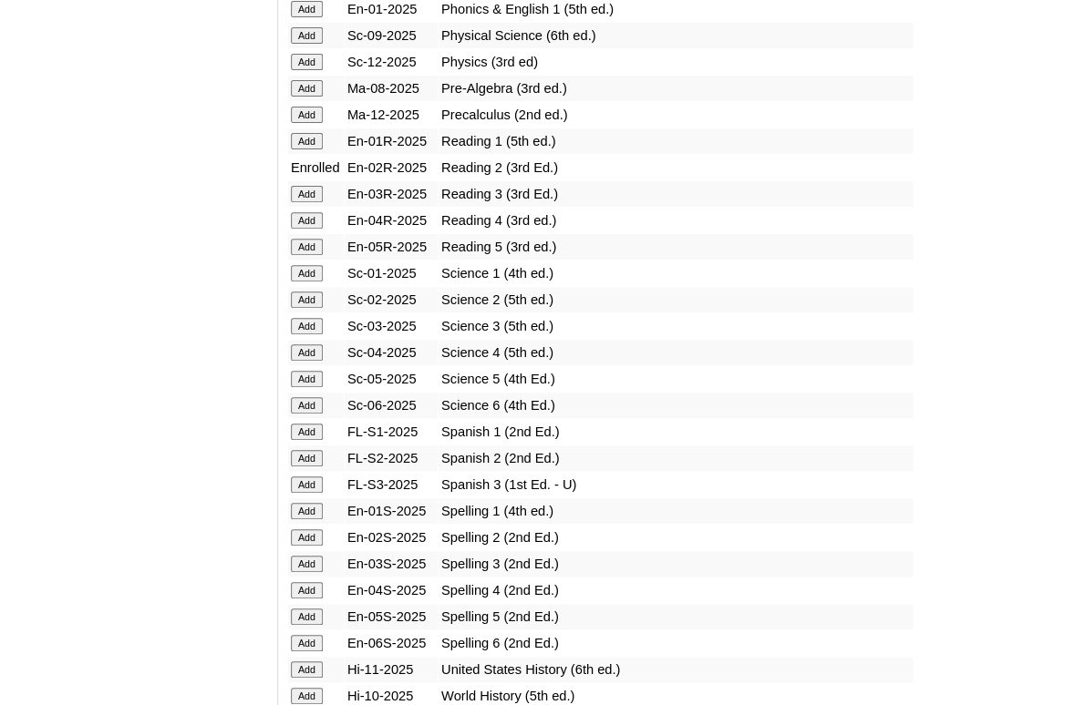
click at [305, 308] on input "Add" at bounding box center [307, 300] width 32 height 16
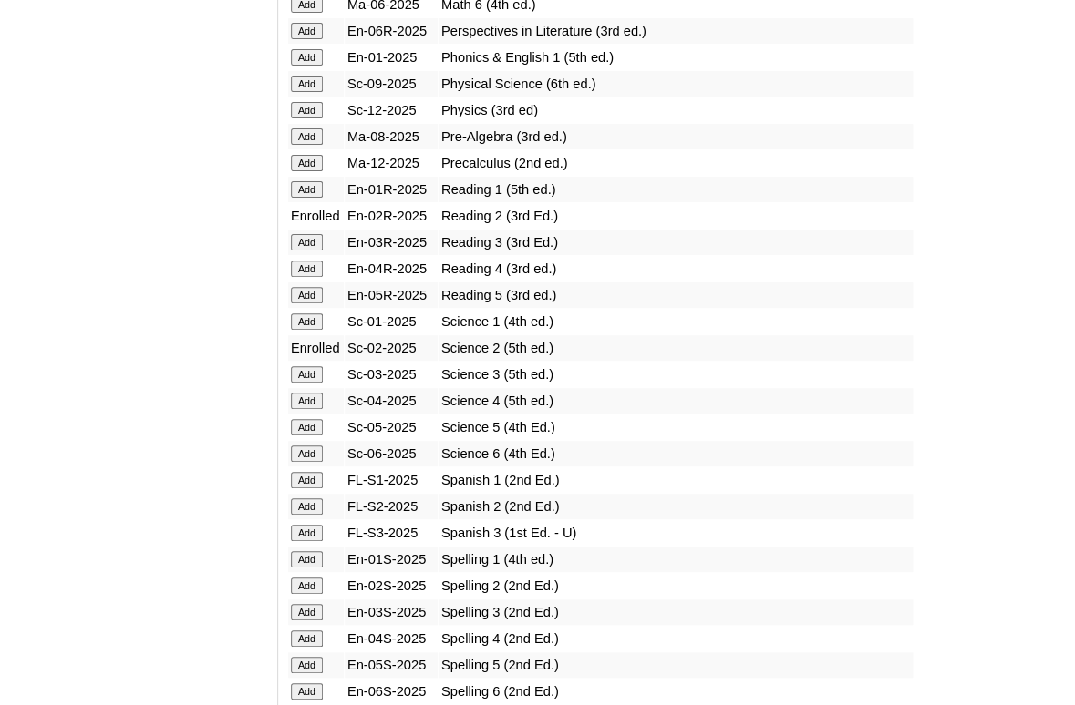
scroll to position [2220, 0]
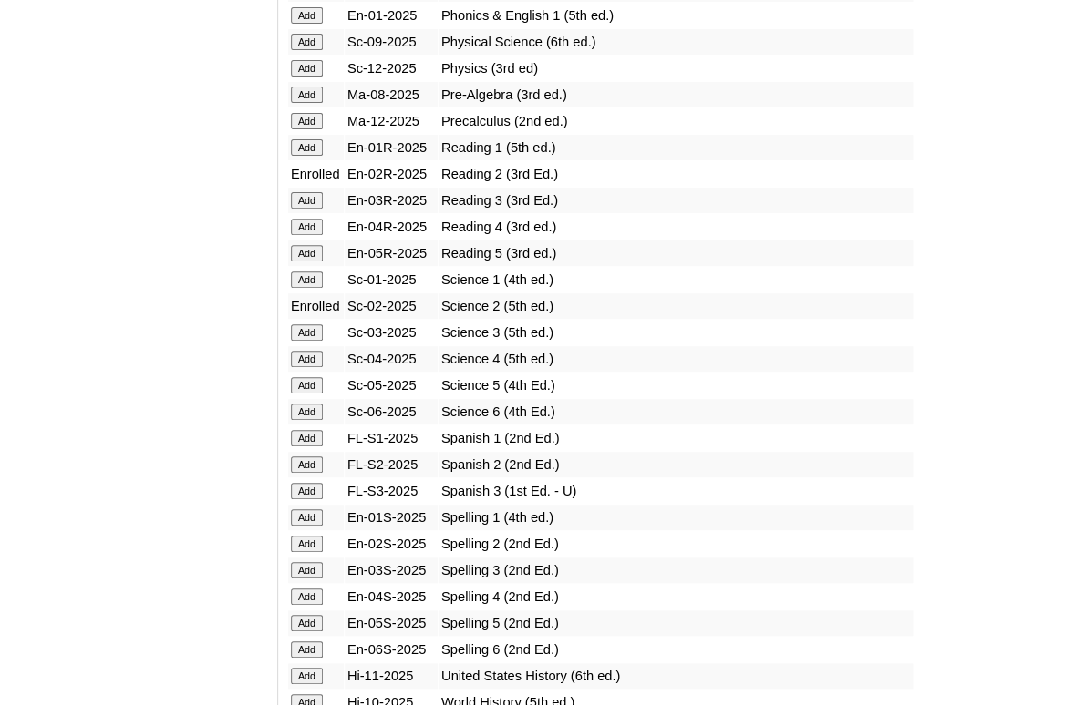
click at [300, 552] on input "Add" at bounding box center [307, 544] width 32 height 16
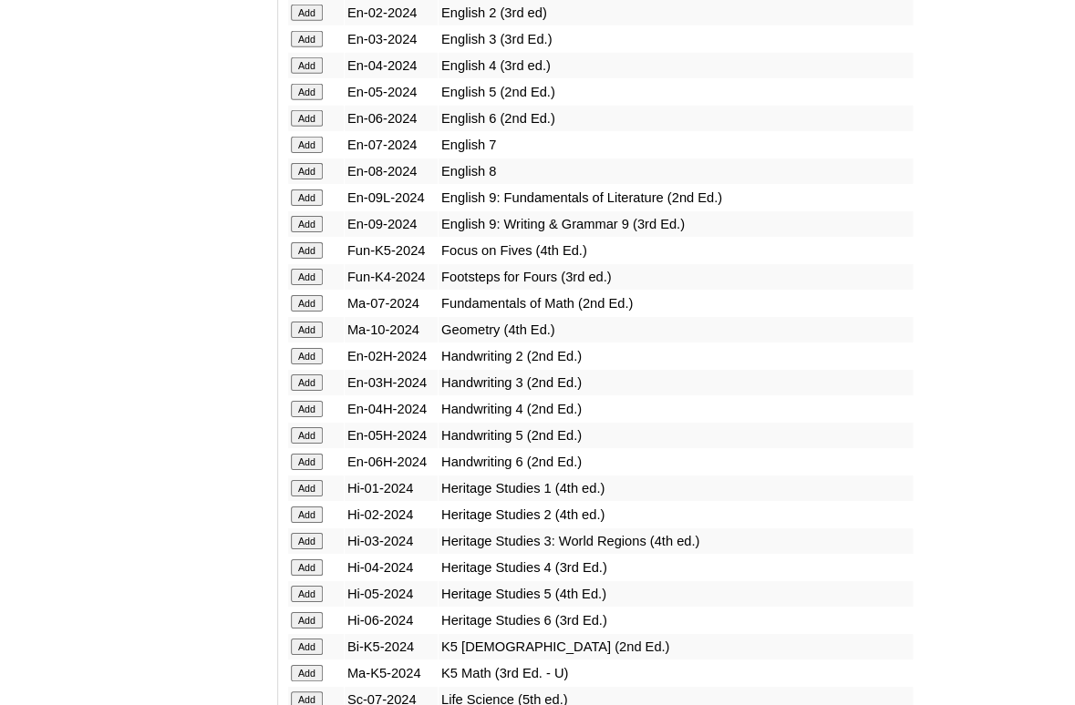
scroll to position [3902, 0]
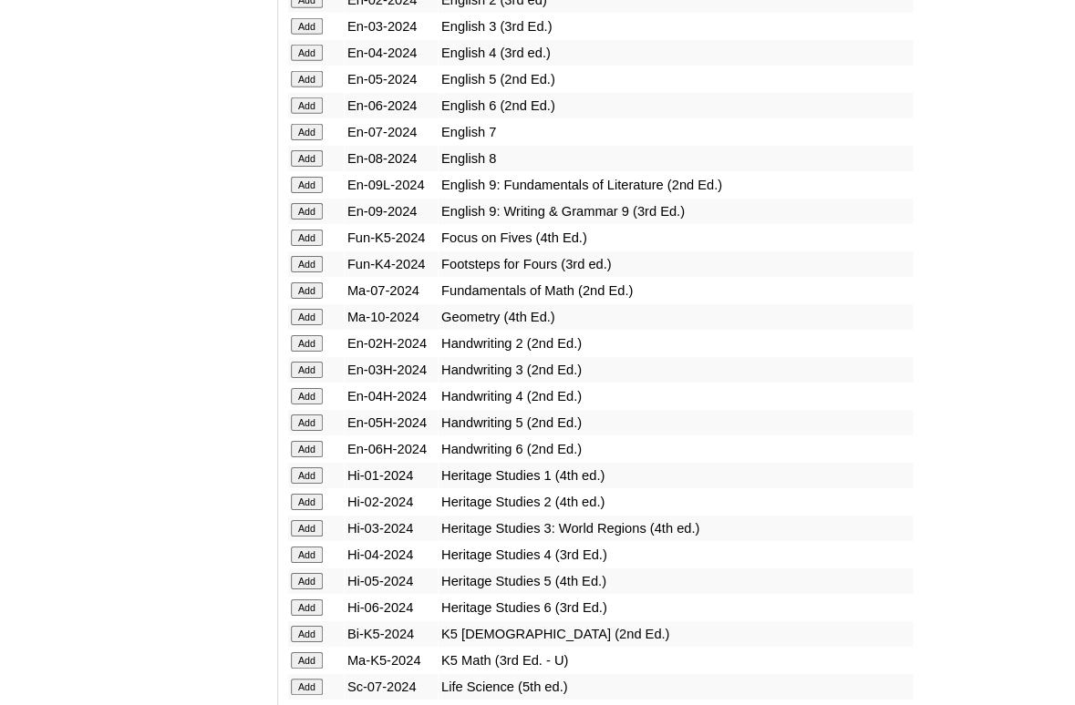
click at [304, 352] on input "Add" at bounding box center [307, 343] width 32 height 16
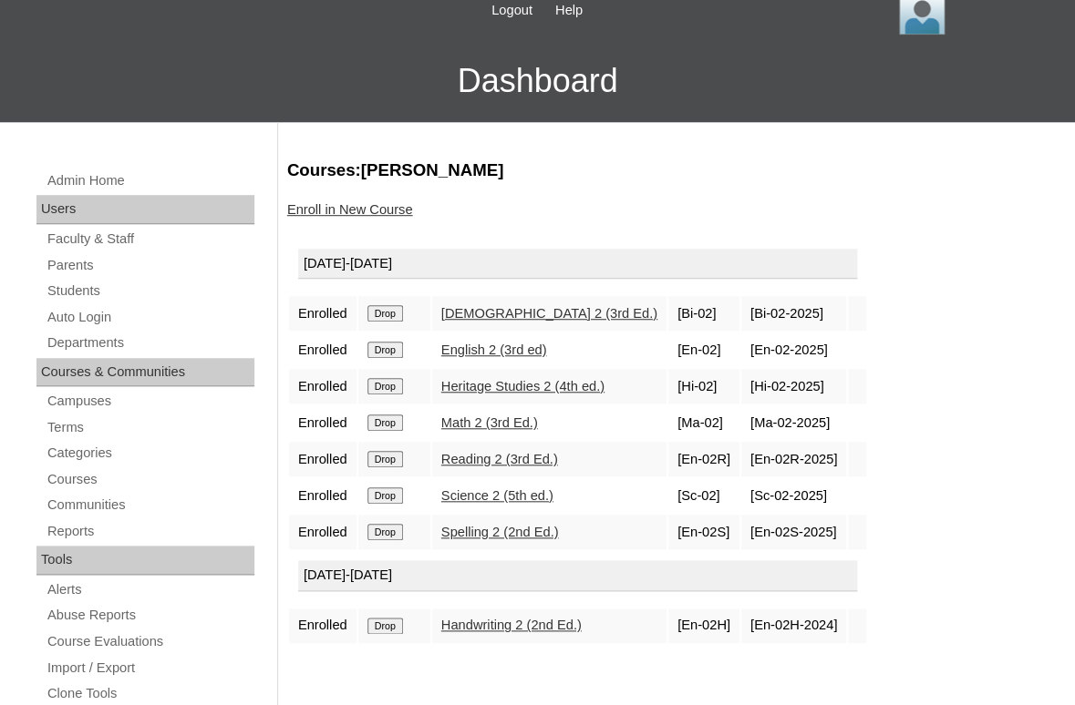
scroll to position [214, 0]
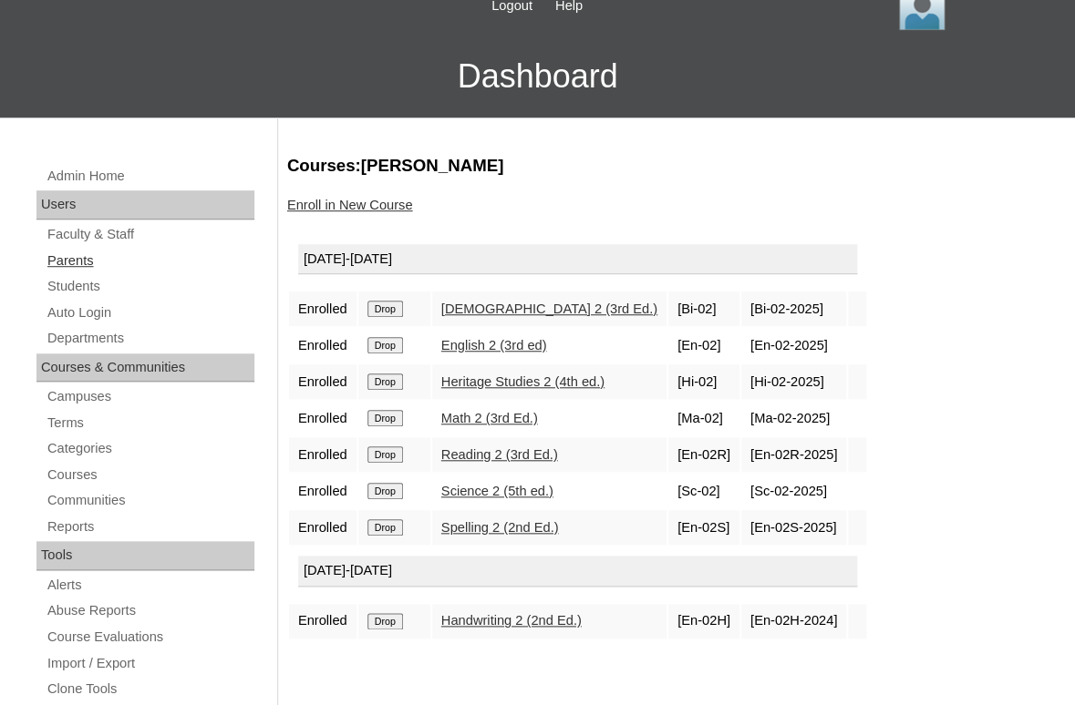
click at [86, 260] on link "Parents" at bounding box center [150, 261] width 209 height 23
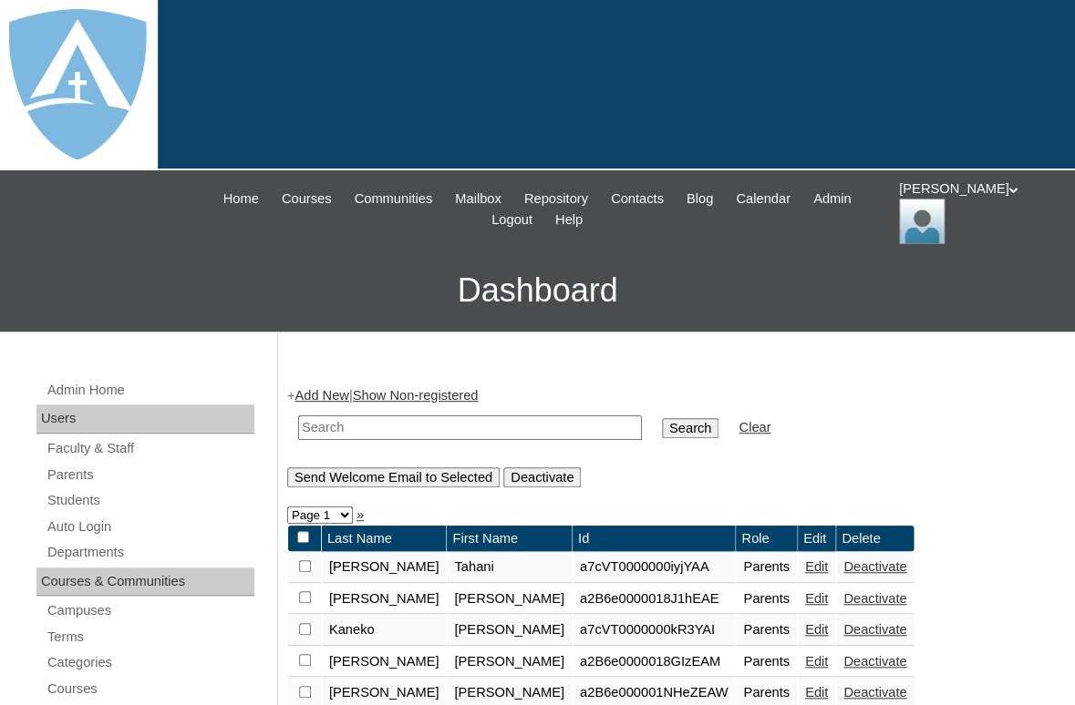
click at [326, 391] on link "Add New" at bounding box center [321, 395] width 54 height 15
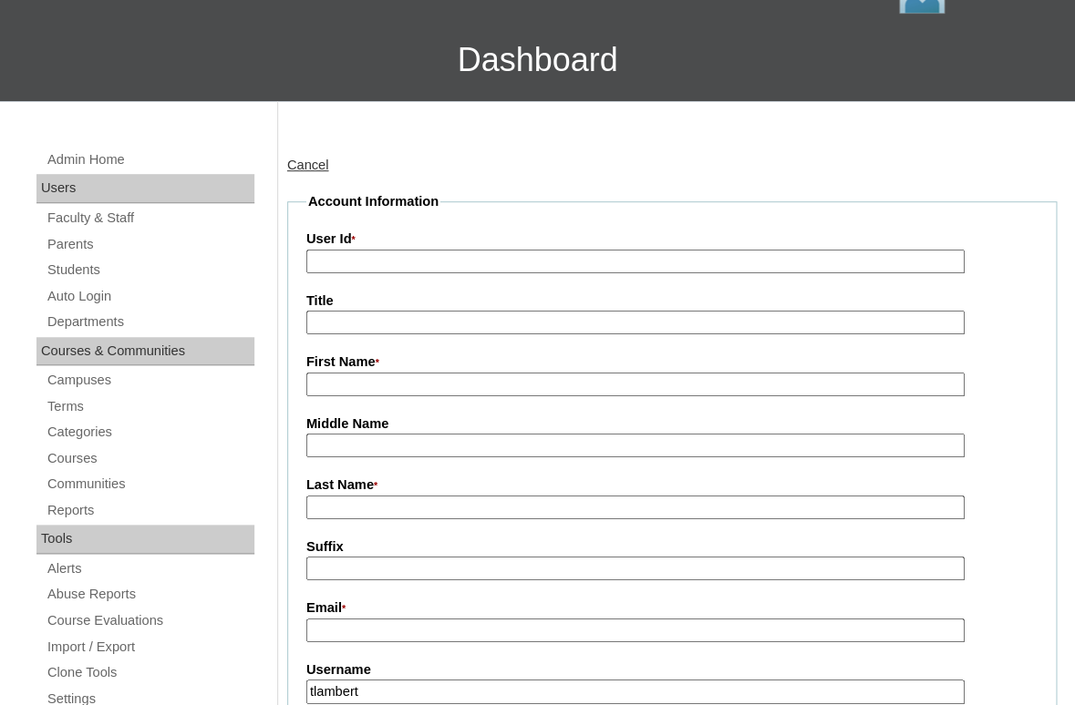
click at [345, 378] on input "First Name *" at bounding box center [635, 385] width 658 height 25
paste input "[PERSON_NAME]"
drag, startPoint x: 368, startPoint y: 380, endPoint x: 466, endPoint y: 380, distance: 97.5
click at [466, 380] on input "[PERSON_NAME]" at bounding box center [635, 385] width 658 height 25
type input "[PERSON_NAME]"
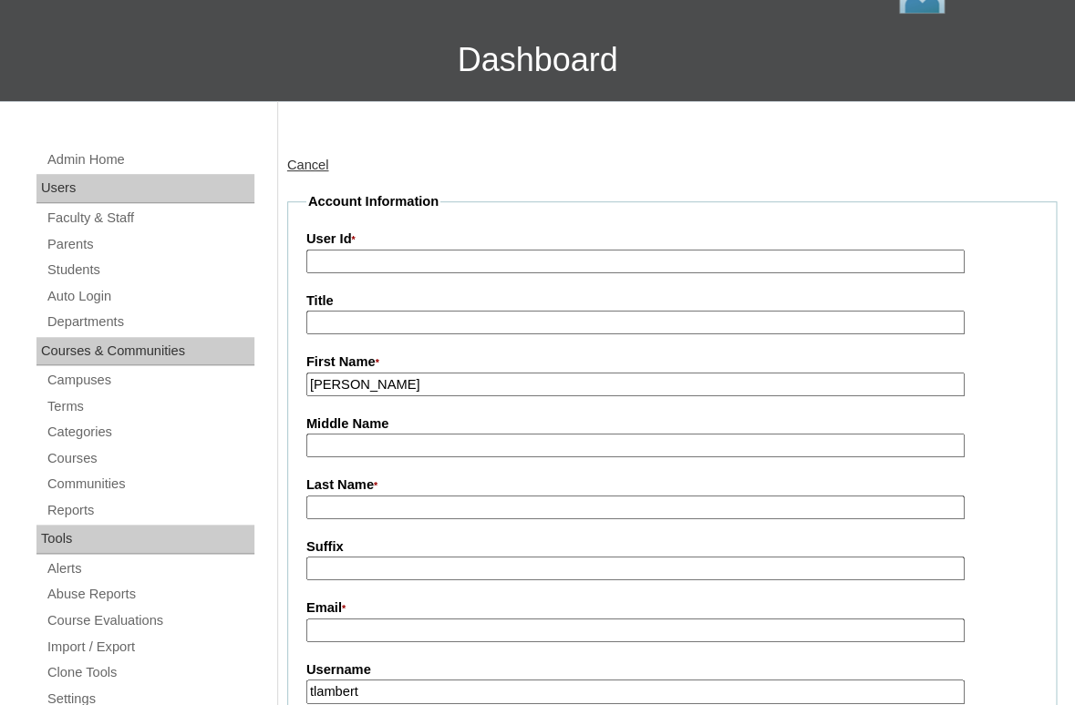
click at [358, 500] on input "Last Name *" at bounding box center [635, 508] width 658 height 25
paste input "[PERSON_NAME]"
type input "[PERSON_NAME]"
click at [373, 563] on input "Suffix" at bounding box center [635, 569] width 658 height 25
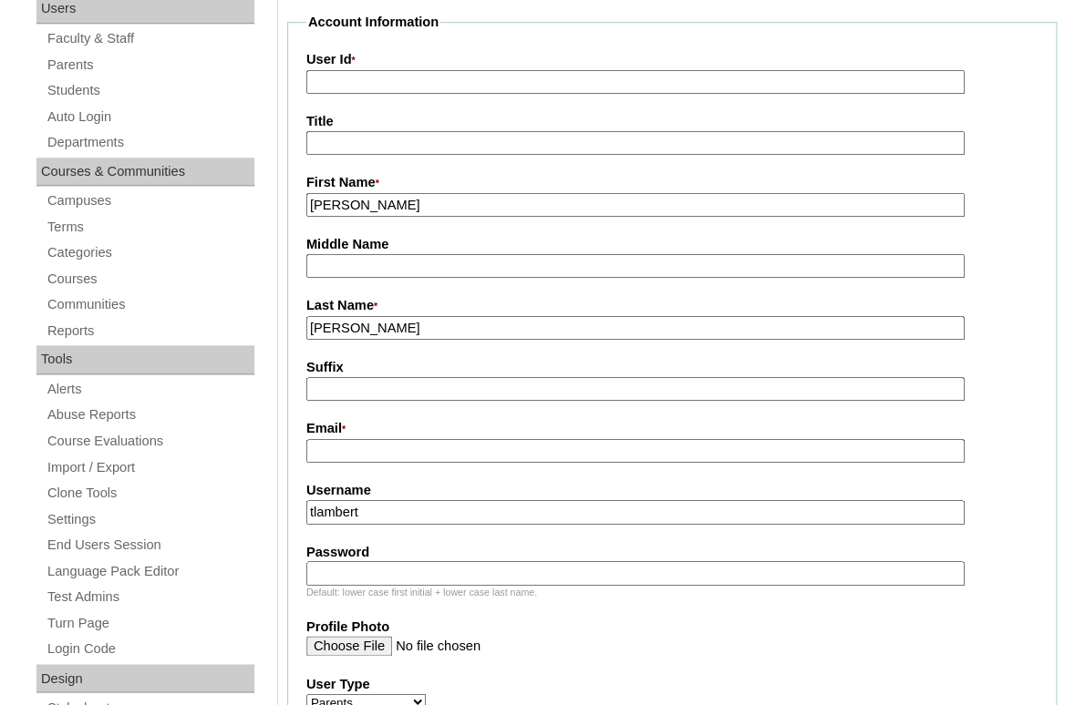
scroll to position [425, 0]
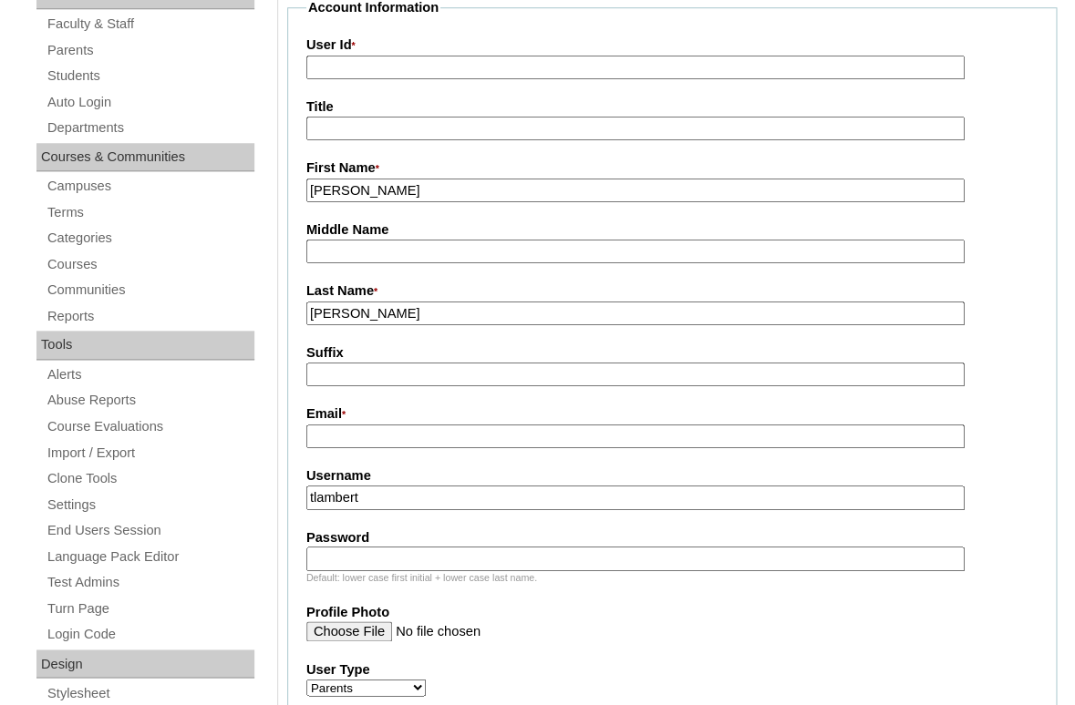
click at [407, 432] on input "Email *" at bounding box center [635, 437] width 658 height 25
paste input "[EMAIL_ADDRESS][PERSON_NAME][DOMAIN_NAME]"
type input "[EMAIL_ADDRESS][PERSON_NAME][DOMAIN_NAME]"
click at [417, 499] on input "tlambert" at bounding box center [635, 498] width 658 height 25
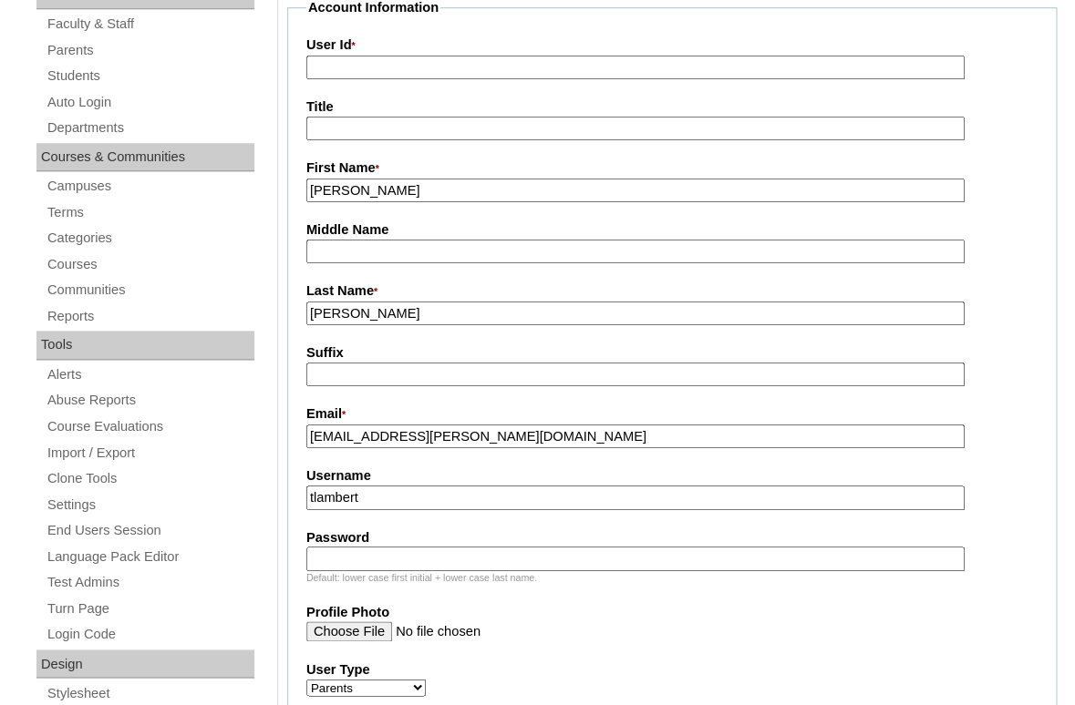
click at [417, 499] on input "tlambert" at bounding box center [635, 498] width 658 height 25
paste input "[EMAIL_ADDRESS][PERSON_NAME][DOMAIN_NAME]"
type input "[EMAIL_ADDRESS][PERSON_NAME][DOMAIN_NAME]"
click at [409, 559] on input "Password" at bounding box center [635, 559] width 658 height 25
paste input "kvancura@reagan.com"
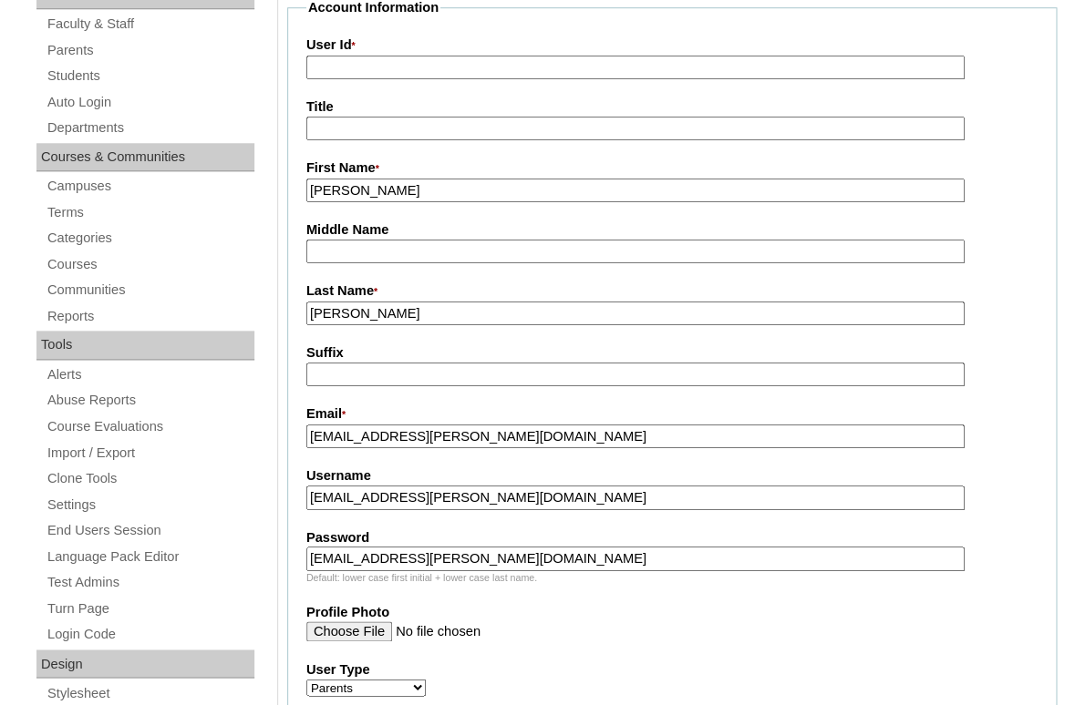
type input "kvancura@reagan.com"
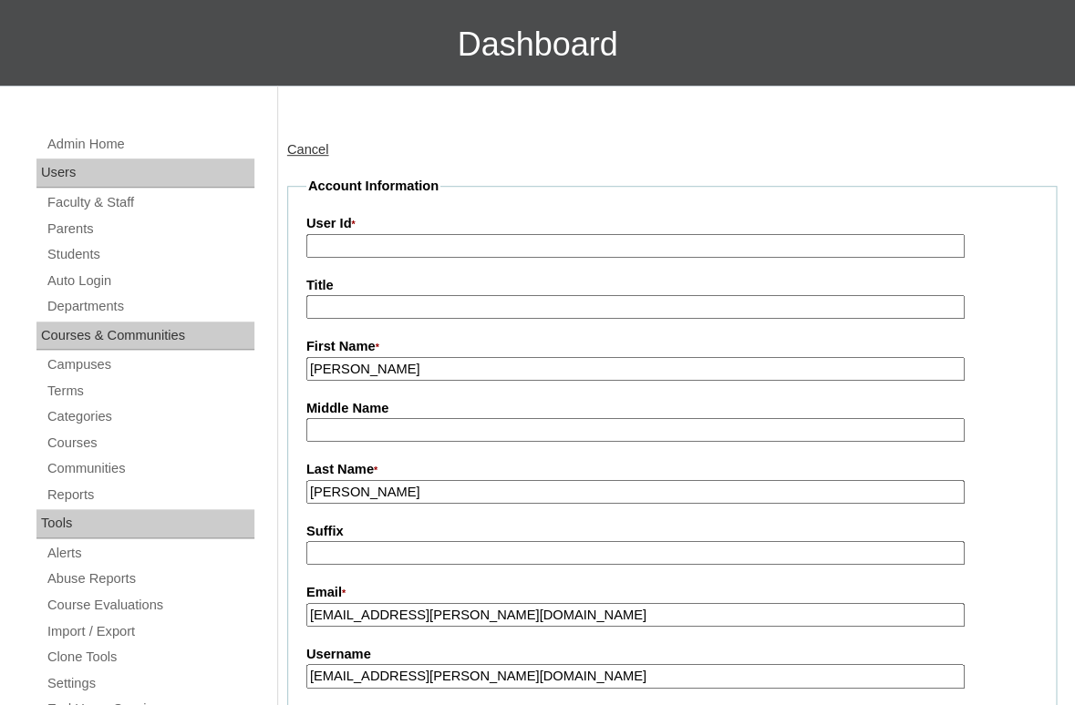
scroll to position [127, 0]
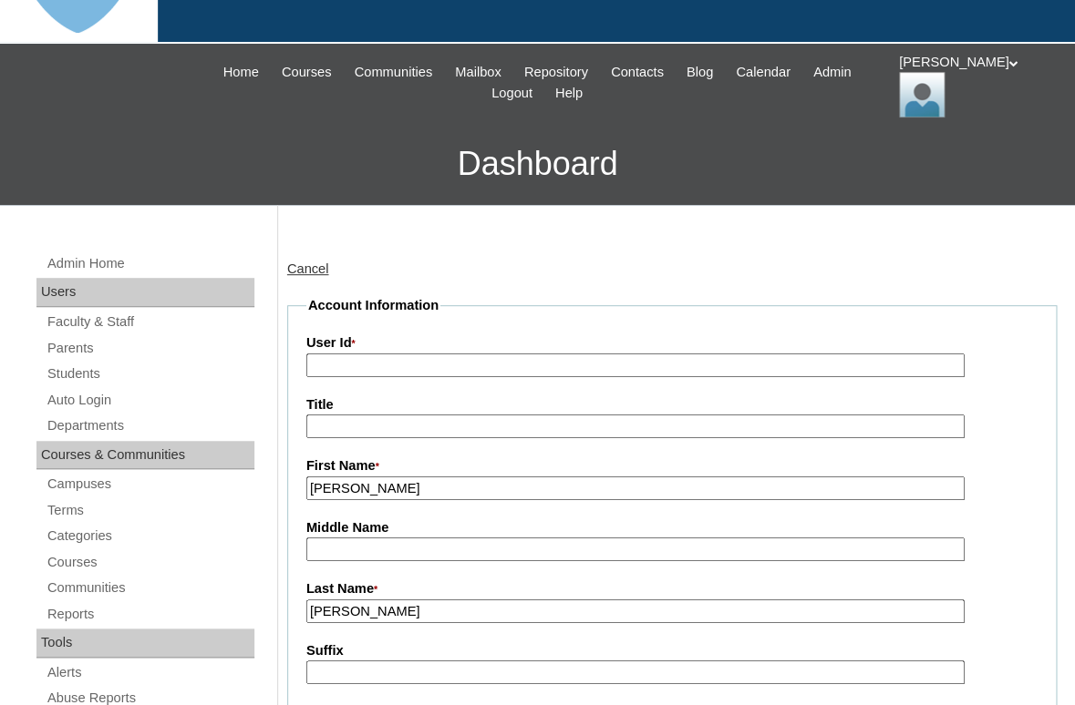
click at [416, 360] on input "User Id *" at bounding box center [635, 366] width 658 height 25
paste input "a7cVT0000000s5FYAQ"
type input "a7cVT0000000s5FYAQ"
click at [429, 296] on legend "Account Information" at bounding box center [373, 305] width 134 height 19
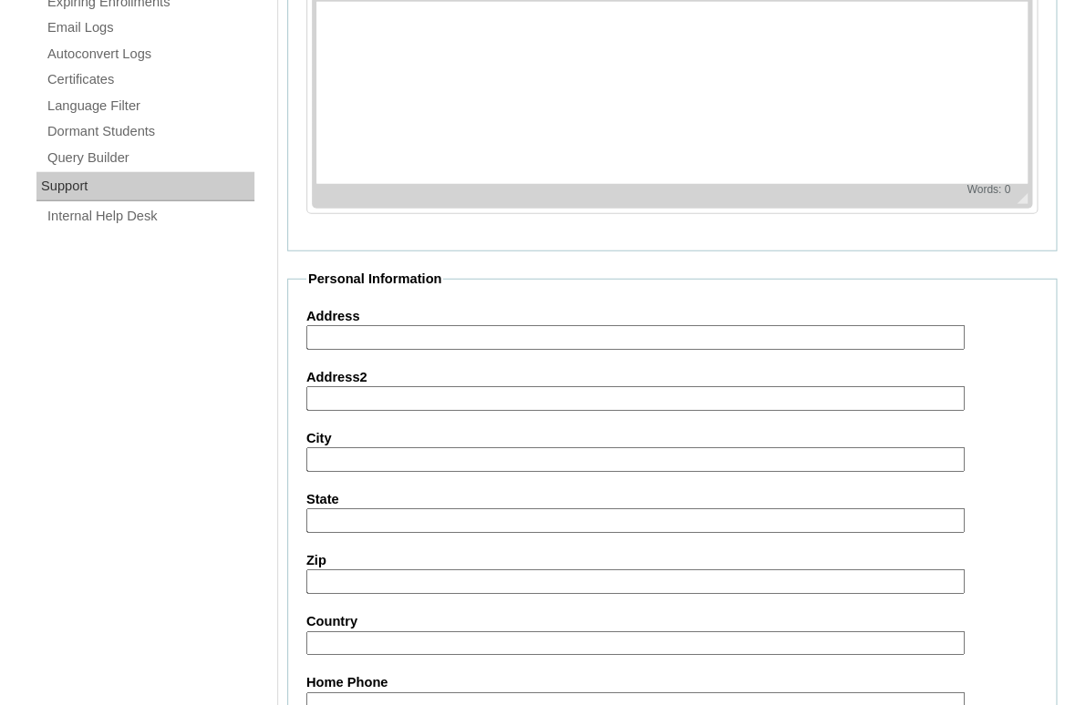
scroll to position [1886, 0]
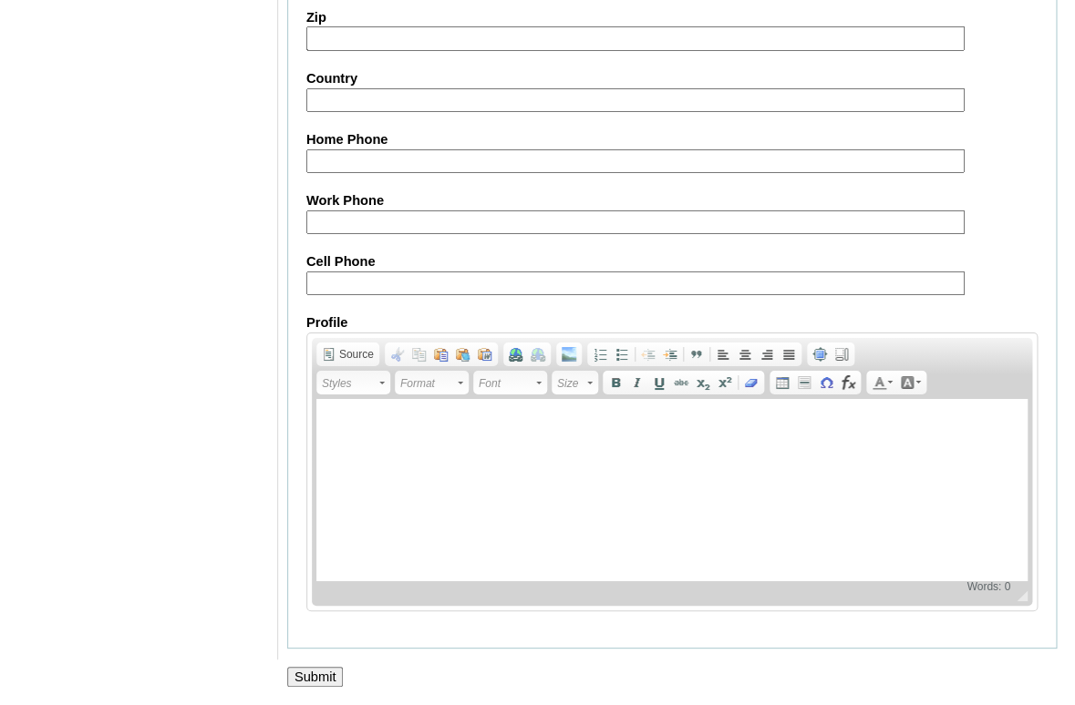
click at [307, 680] on input "Submit" at bounding box center [315, 677] width 57 height 20
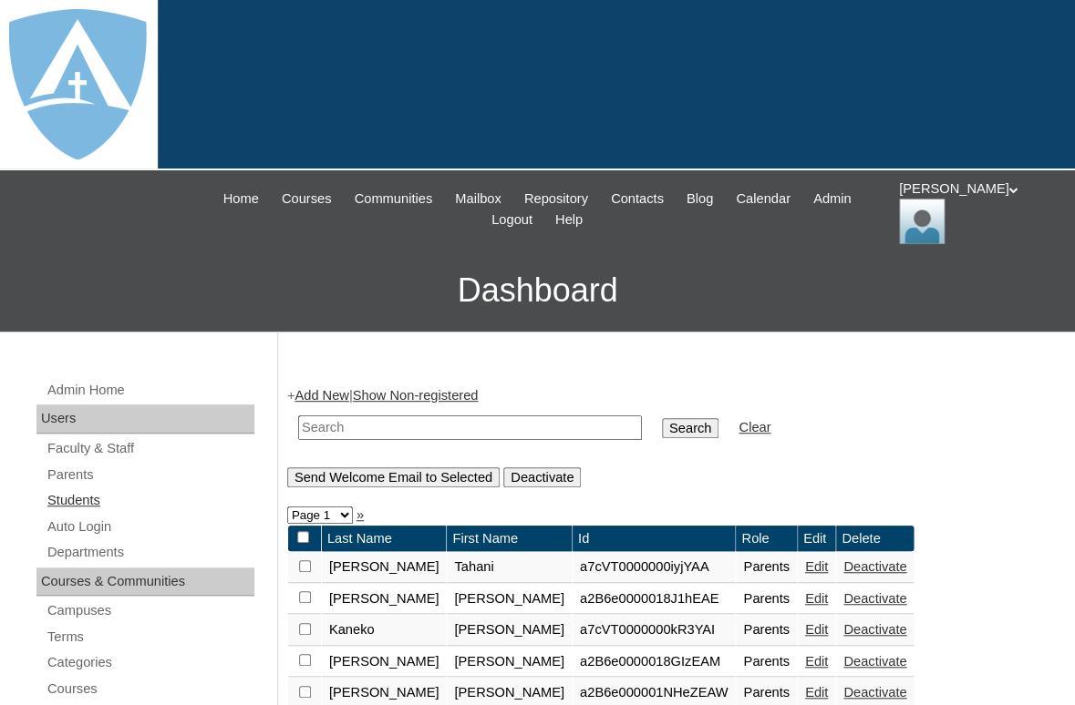
click at [78, 497] on link "Students" at bounding box center [150, 500] width 209 height 23
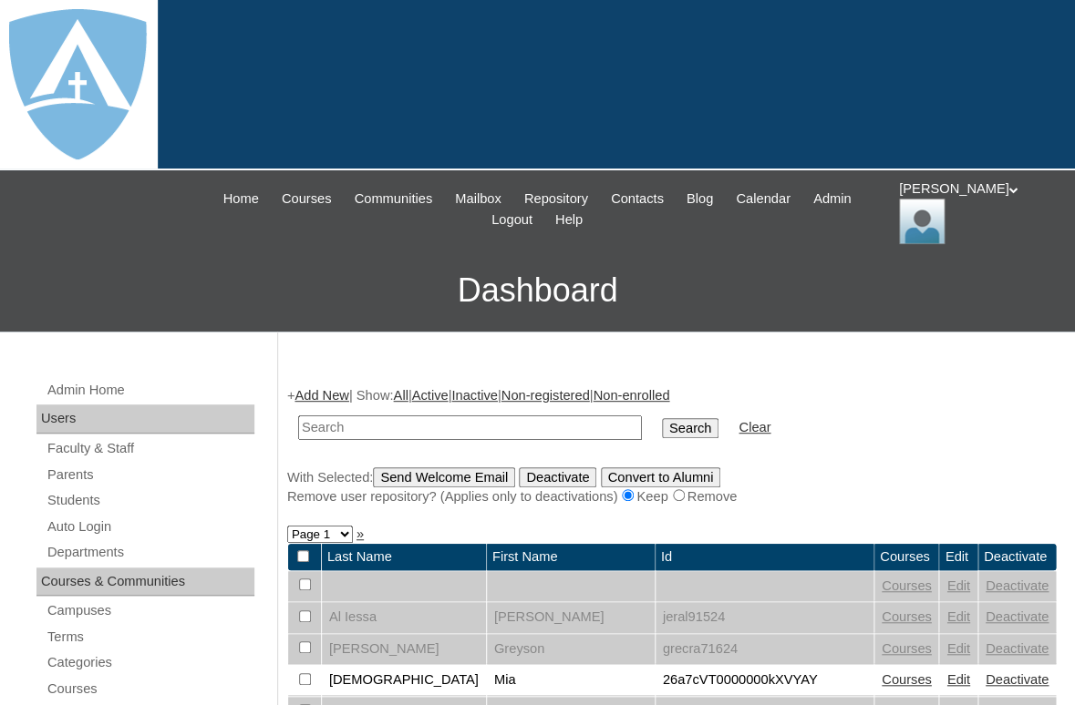
click at [328, 388] on link "Add New" at bounding box center [321, 395] width 54 height 15
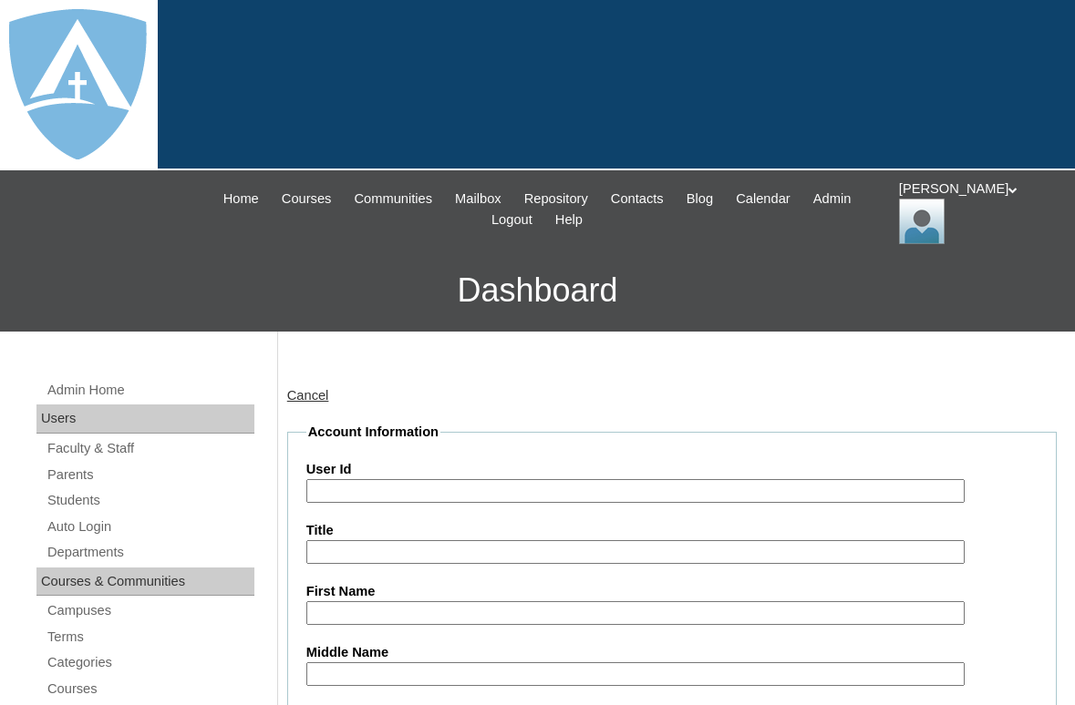
scroll to position [313, 0]
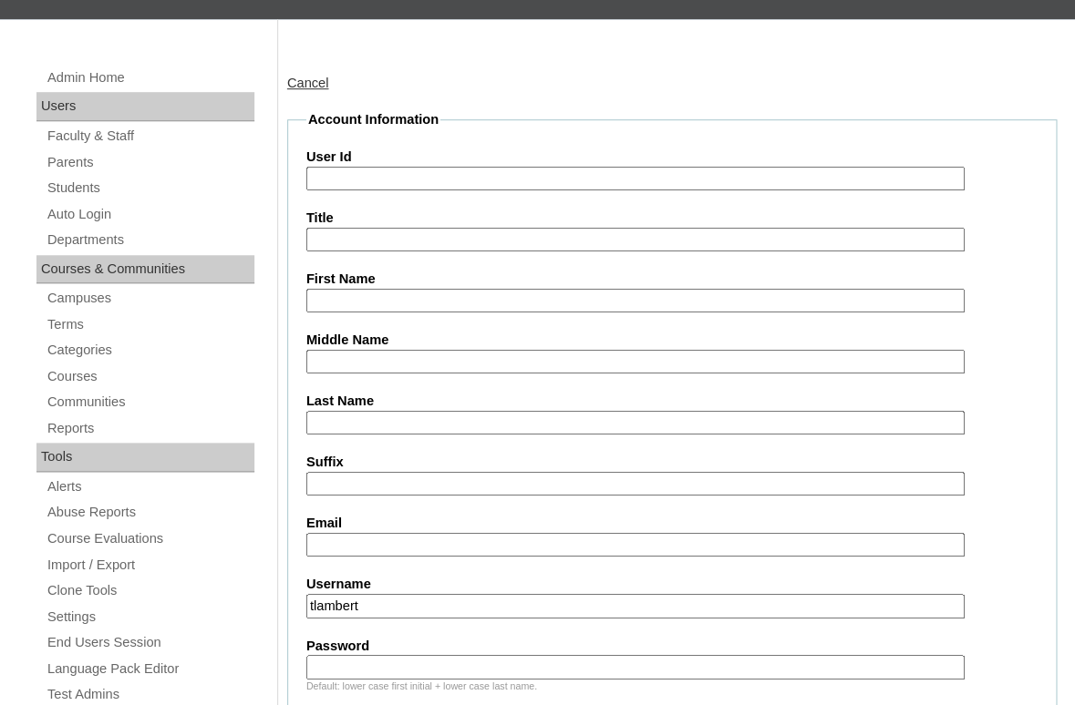
click at [363, 289] on input "First Name" at bounding box center [635, 301] width 658 height 25
paste input "[PERSON_NAME]"
type input "[PERSON_NAME]"
